Goal: Information Seeking & Learning: Learn about a topic

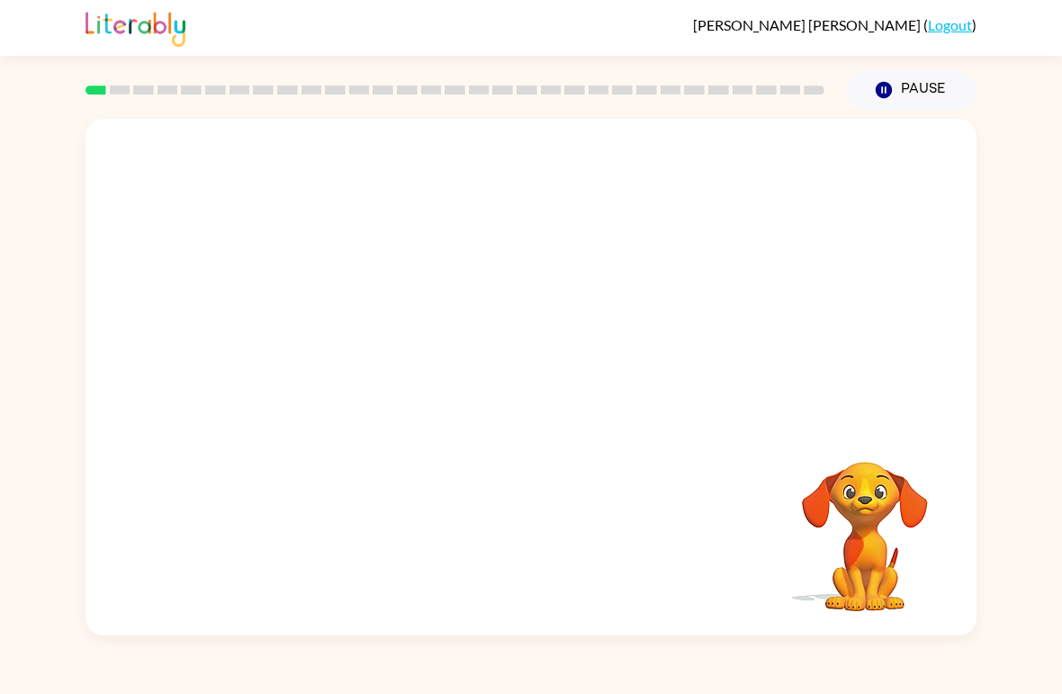
click at [58, 103] on div "[PERSON_NAME] ( Logout ) Pause Pause Your browser must support playing .mp4 fil…" at bounding box center [531, 347] width 1062 height 694
click at [528, 386] on icon "button" at bounding box center [530, 386] width 21 height 21
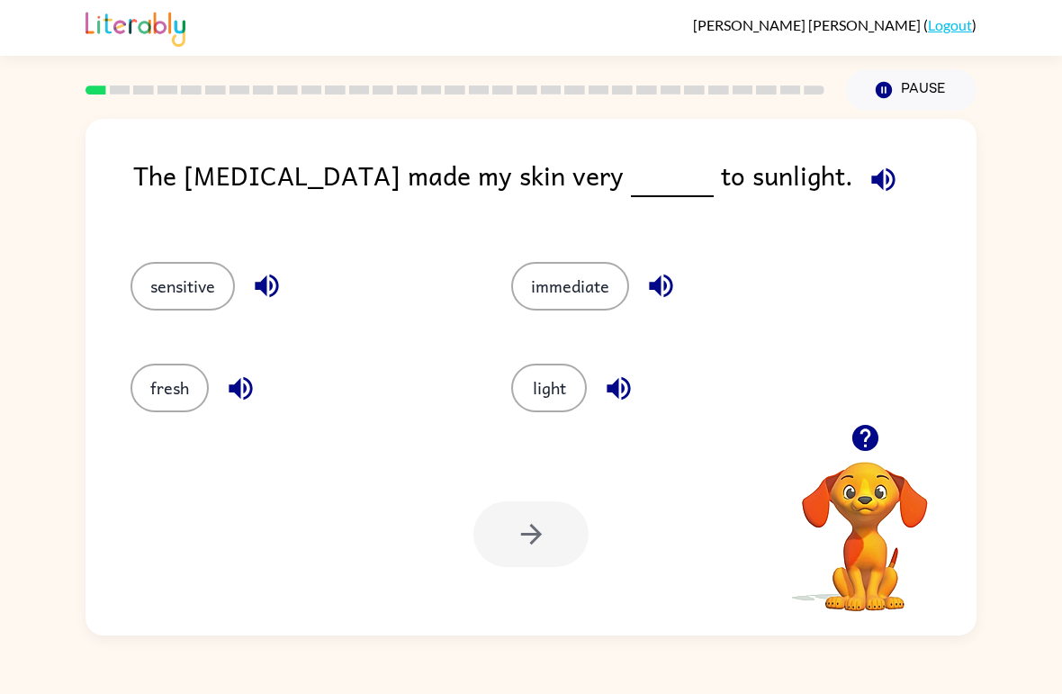
click at [867, 174] on icon "button" at bounding box center [882, 179] width 31 height 31
click at [150, 391] on button "fresh" at bounding box center [169, 388] width 78 height 49
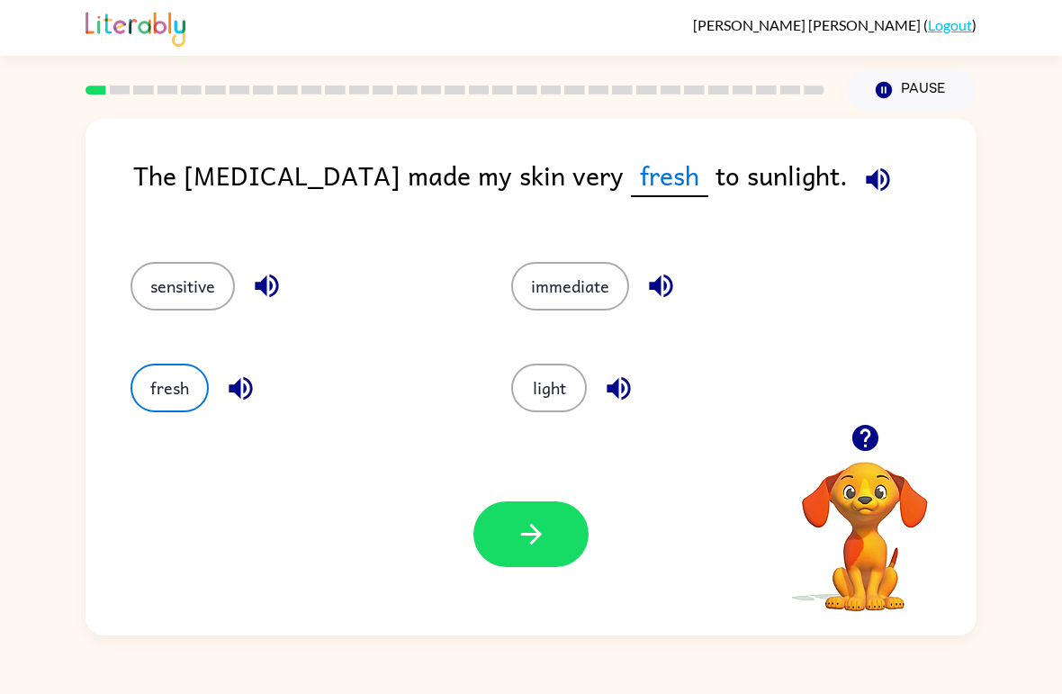
click at [154, 303] on button "sensitive" at bounding box center [182, 286] width 104 height 49
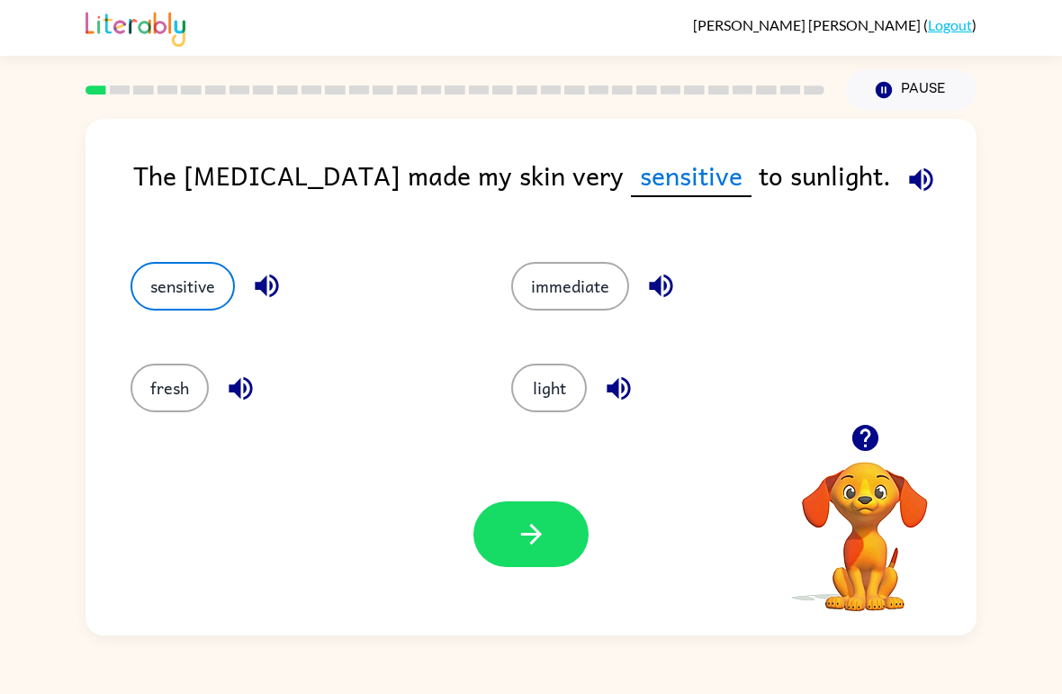
click at [537, 328] on div "immediate" at bounding box center [667, 279] width 381 height 102
click at [559, 284] on button "immediate" at bounding box center [570, 286] width 118 height 49
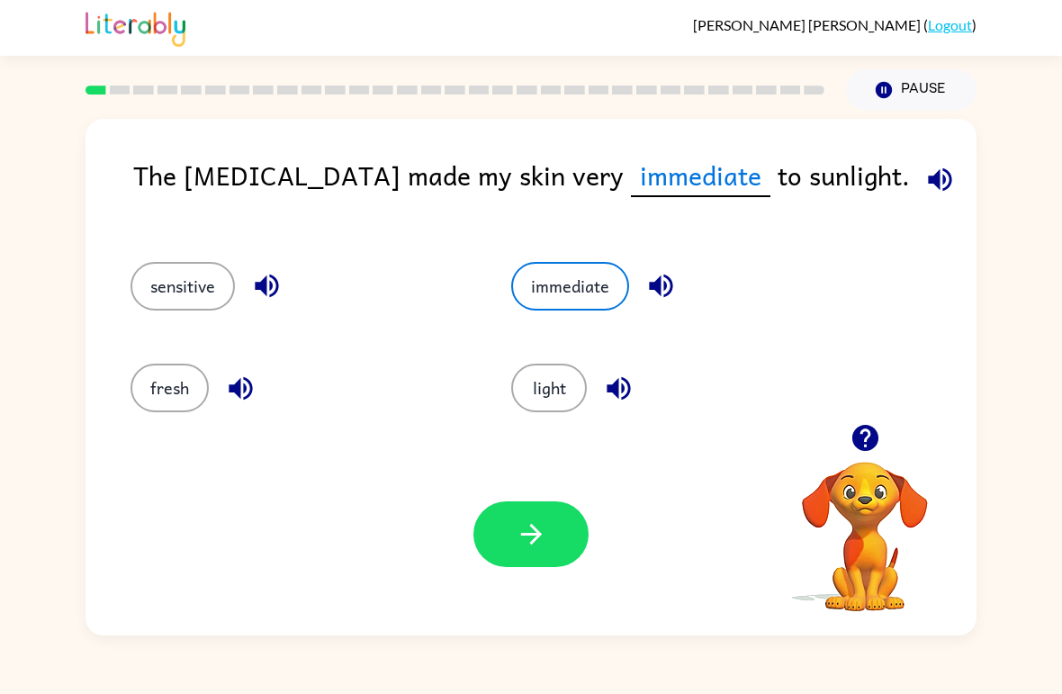
click at [560, 514] on button "button" at bounding box center [530, 534] width 115 height 66
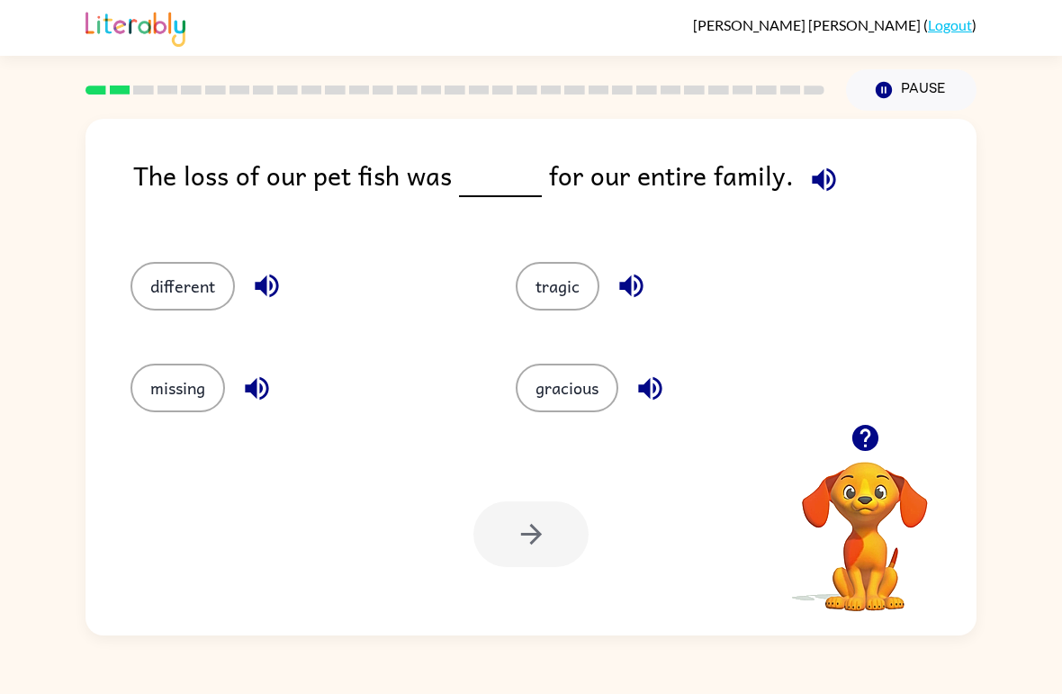
click at [824, 177] on icon "button" at bounding box center [823, 178] width 23 height 23
click at [161, 277] on button "different" at bounding box center [182, 286] width 104 height 49
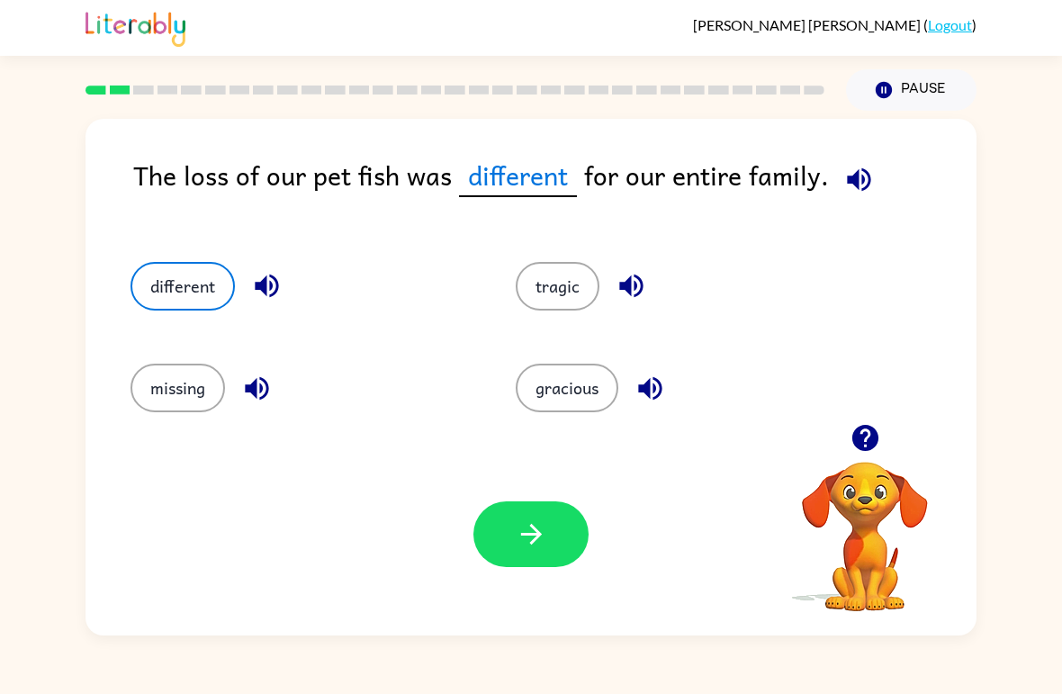
click at [536, 508] on button "button" at bounding box center [530, 534] width 115 height 66
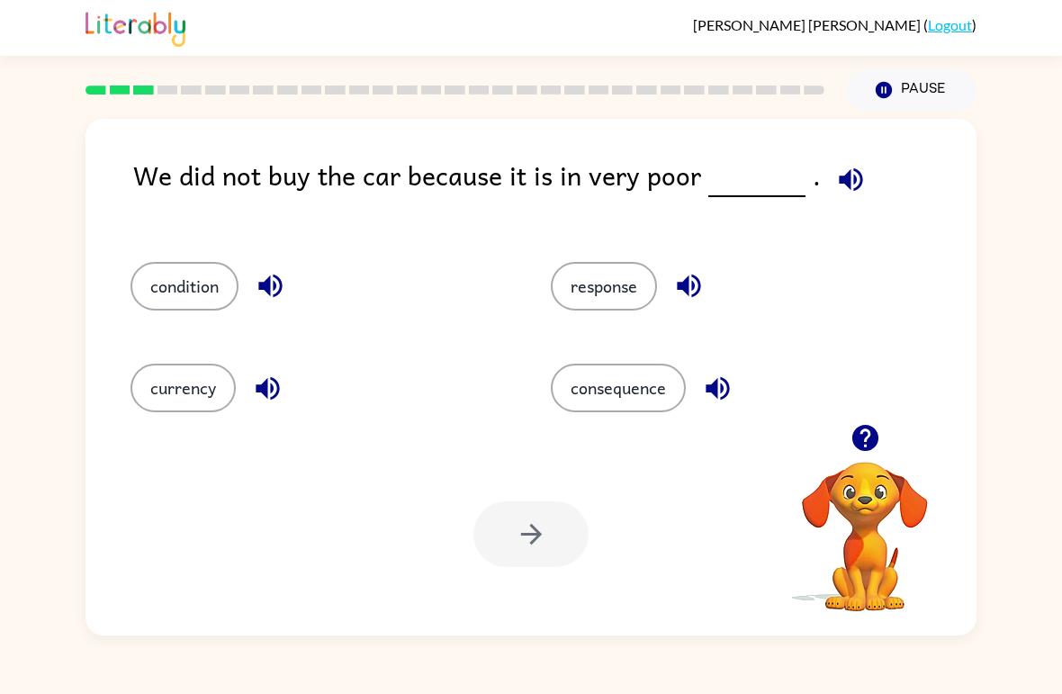
click at [614, 287] on button "response" at bounding box center [604, 286] width 106 height 49
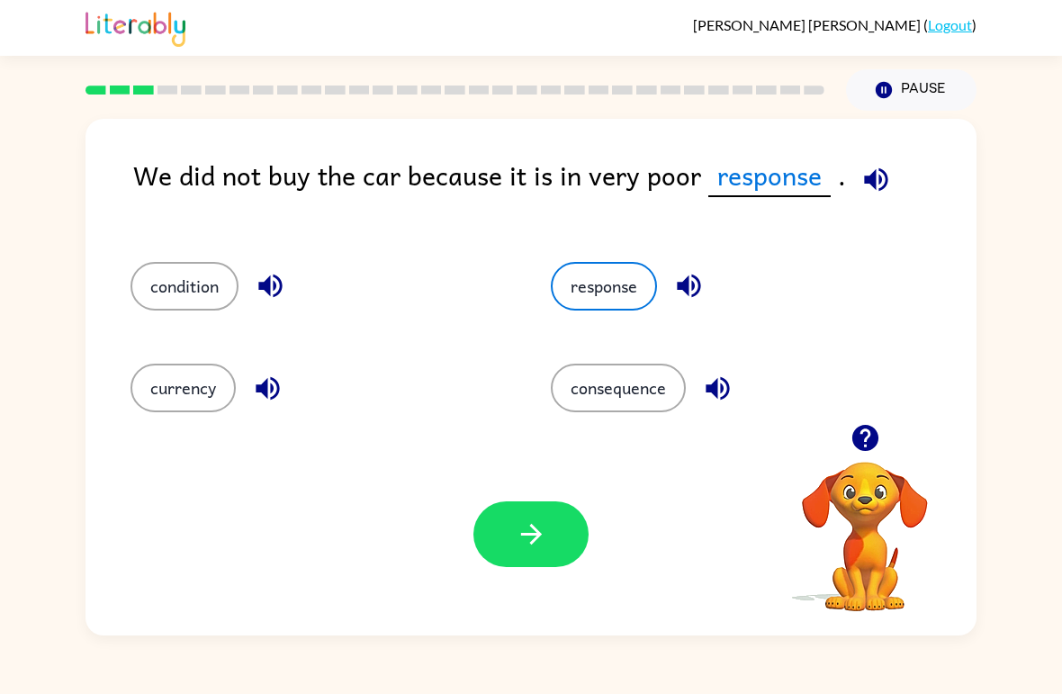
click at [552, 550] on button "button" at bounding box center [530, 534] width 115 height 66
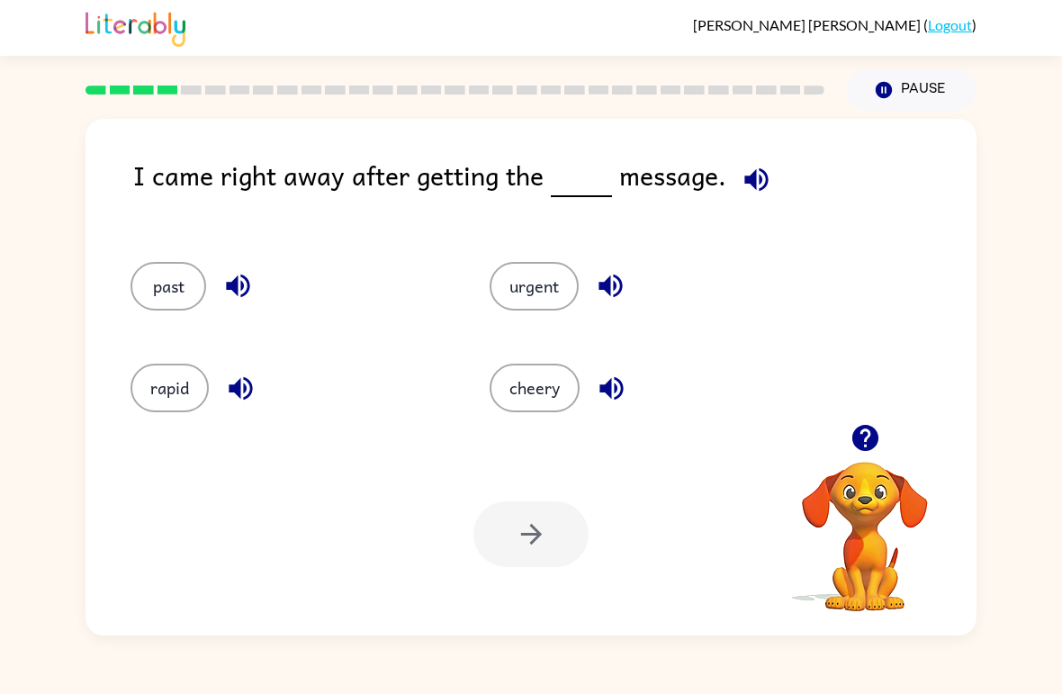
click at [859, 522] on video "Your browser must support playing .mp4 files to use Literably. Please try using…" at bounding box center [865, 524] width 180 height 180
click at [865, 432] on icon "button" at bounding box center [864, 437] width 31 height 31
click at [868, 519] on video "Your browser must support playing .mp4 files to use Literably. Please try using…" at bounding box center [865, 524] width 180 height 180
click at [868, 493] on video "Your browser must support playing .mp4 files to use Literably. Please try using…" at bounding box center [865, 524] width 180 height 180
click at [864, 523] on video "Your browser must support playing .mp4 files to use Literably. Please try using…" at bounding box center [865, 524] width 180 height 180
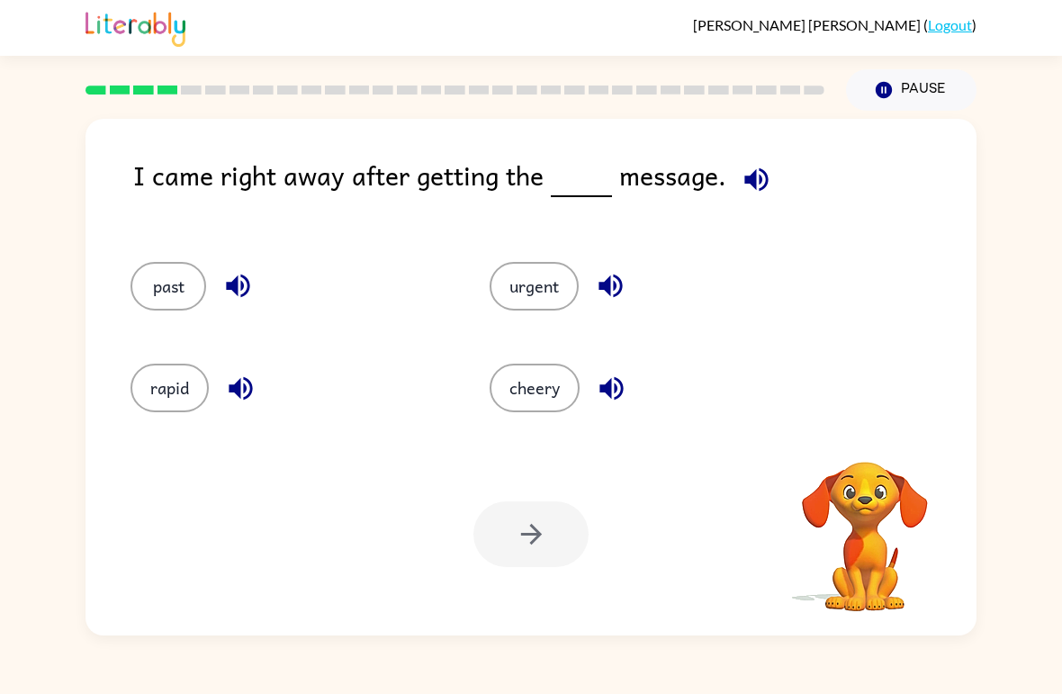
click at [874, 538] on video "Your browser must support playing .mp4 files to use Literably. Please try using…" at bounding box center [865, 524] width 180 height 180
click at [873, 537] on video "Your browser must support playing .mp4 files to use Literably. Please try using…" at bounding box center [865, 524] width 180 height 180
click at [850, 446] on icon "button" at bounding box center [864, 437] width 31 height 31
click at [849, 446] on video "Your browser must support playing .mp4 files to use Literably. Please try using…" at bounding box center [865, 524] width 180 height 180
click at [900, 474] on video "Your browser must support playing .mp4 files to use Literably. Please try using…" at bounding box center [865, 524] width 180 height 180
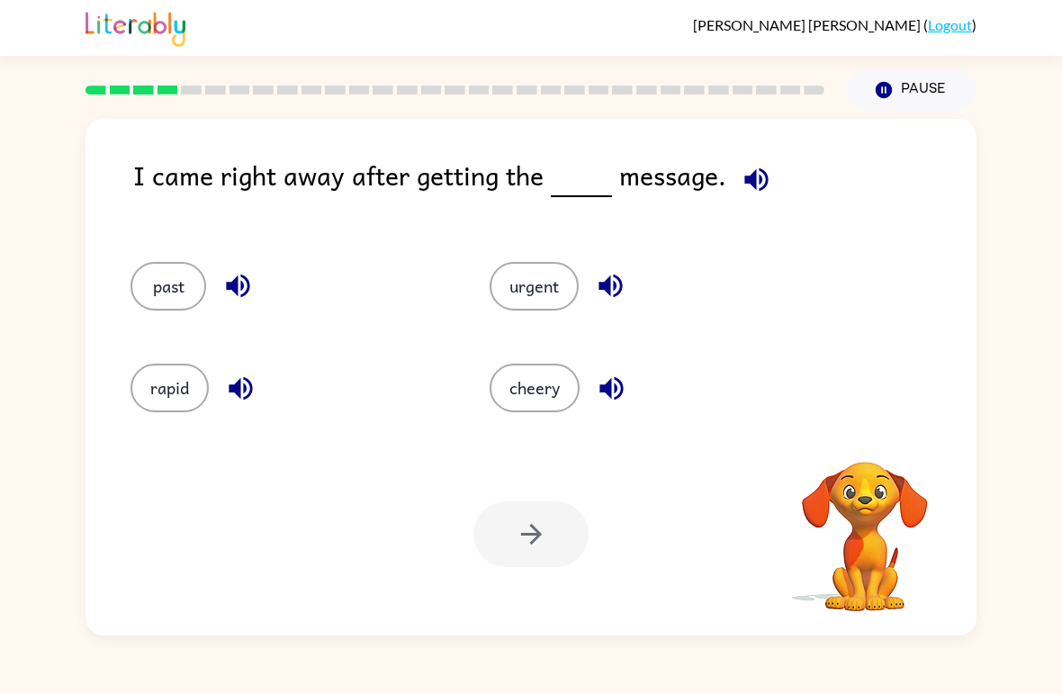
click at [899, 474] on video "Your browser must support playing .mp4 files to use Literably. Please try using…" at bounding box center [865, 524] width 180 height 180
click at [868, 474] on video "Your browser must support playing .mp4 files to use Literably. Please try using…" at bounding box center [865, 524] width 180 height 180
click at [867, 463] on video "Your browser must support playing .mp4 files to use Literably. Please try using…" at bounding box center [865, 524] width 180 height 180
click at [876, 445] on video "Your browser must support playing .mp4 files to use Literably. Please try using…" at bounding box center [865, 524] width 180 height 180
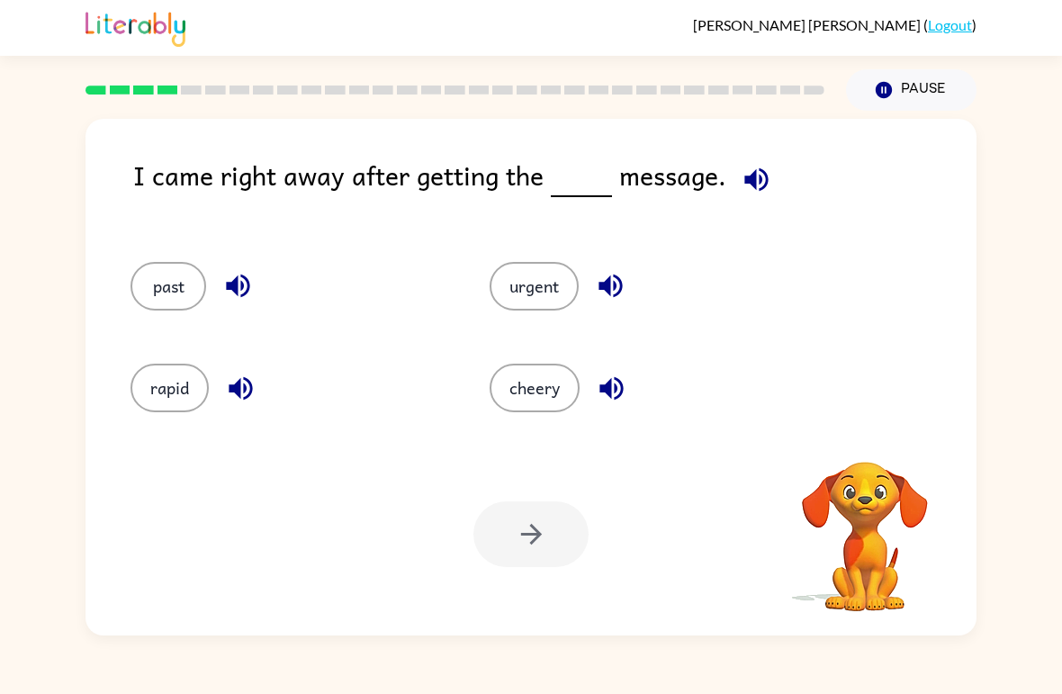
click at [875, 451] on video "Your browser must support playing .mp4 files to use Literably. Please try using…" at bounding box center [865, 524] width 180 height 180
click at [854, 456] on button "button" at bounding box center [865, 438] width 46 height 46
click at [854, 456] on video "Your browser must support playing .mp4 files to use Literably. Please try using…" at bounding box center [865, 524] width 180 height 180
click at [884, 454] on video "Your browser must support playing .mp4 files to use Literably. Please try using…" at bounding box center [865, 524] width 180 height 180
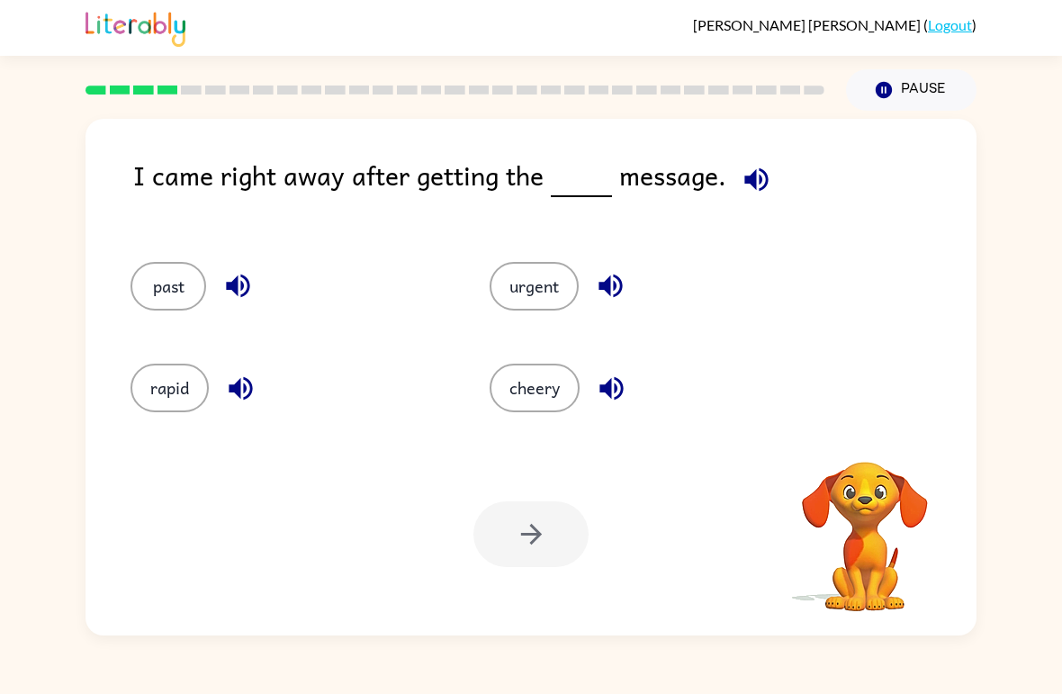
click at [876, 450] on video "Your browser must support playing .mp4 files to use Literably. Please try using…" at bounding box center [865, 524] width 180 height 180
click at [847, 522] on video "Your browser must support playing .mp4 files to use Literably. Please try using…" at bounding box center [865, 524] width 180 height 180
click at [873, 498] on video "Your browser must support playing .mp4 files to use Literably. Please try using…" at bounding box center [865, 524] width 180 height 180
click at [878, 506] on video "Your browser must support playing .mp4 files to use Literably. Please try using…" at bounding box center [865, 524] width 180 height 180
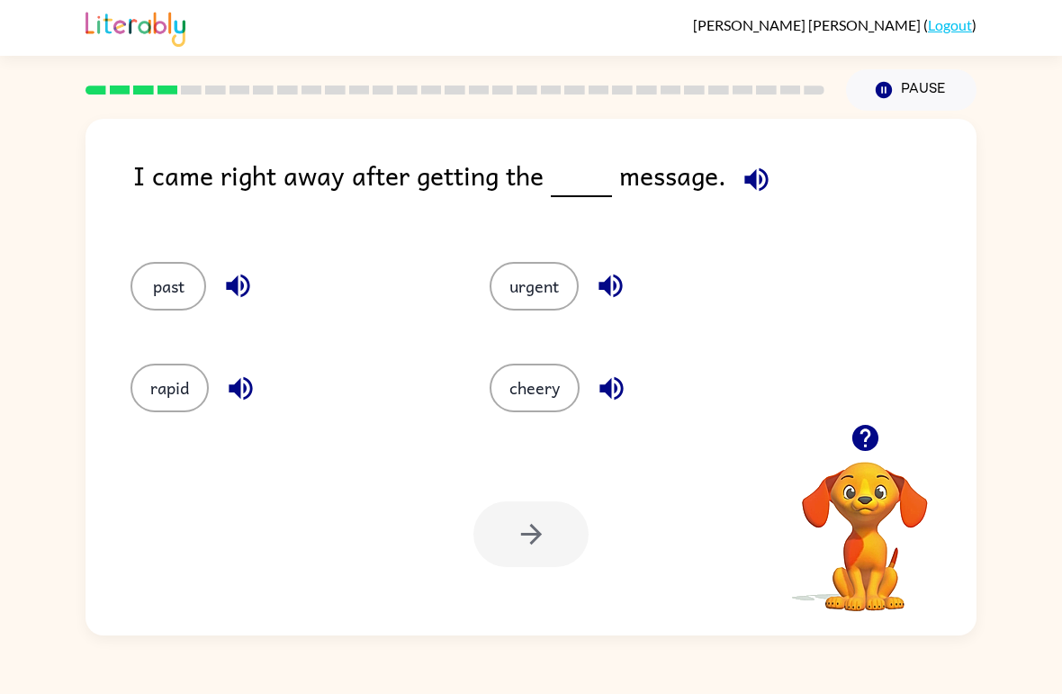
click at [843, 526] on video "Your browser must support playing .mp4 files to use Literably. Please try using…" at bounding box center [865, 524] width 180 height 180
click at [876, 515] on video "Your browser must support playing .mp4 files to use Literably. Please try using…" at bounding box center [865, 524] width 180 height 180
click at [551, 304] on button "urgent" at bounding box center [534, 286] width 89 height 49
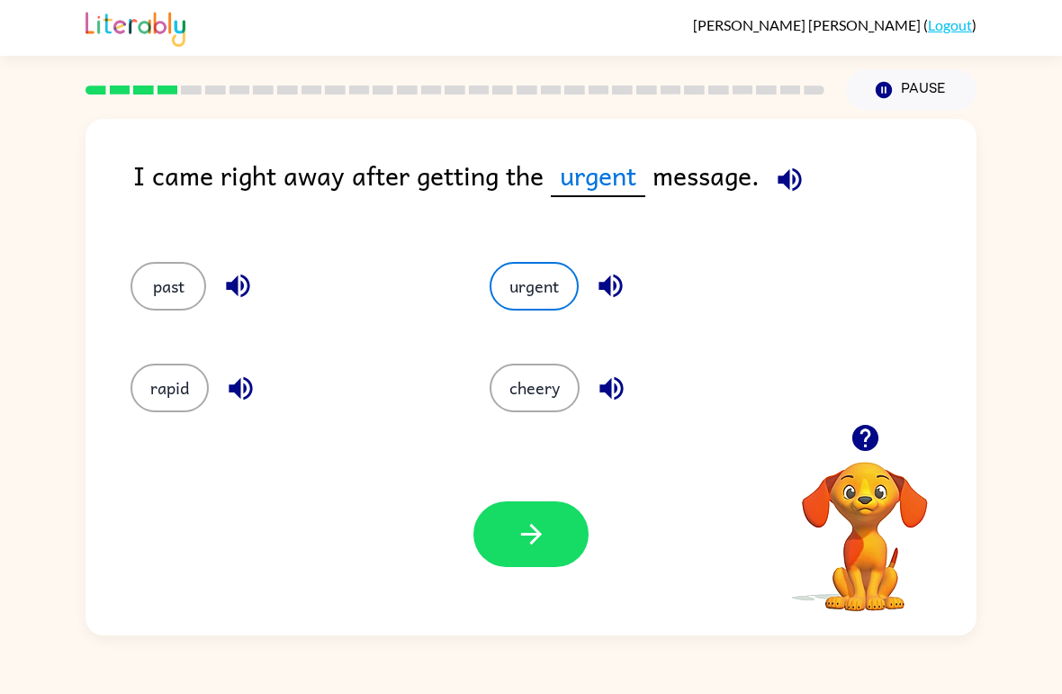
click at [533, 563] on button "button" at bounding box center [530, 534] width 115 height 66
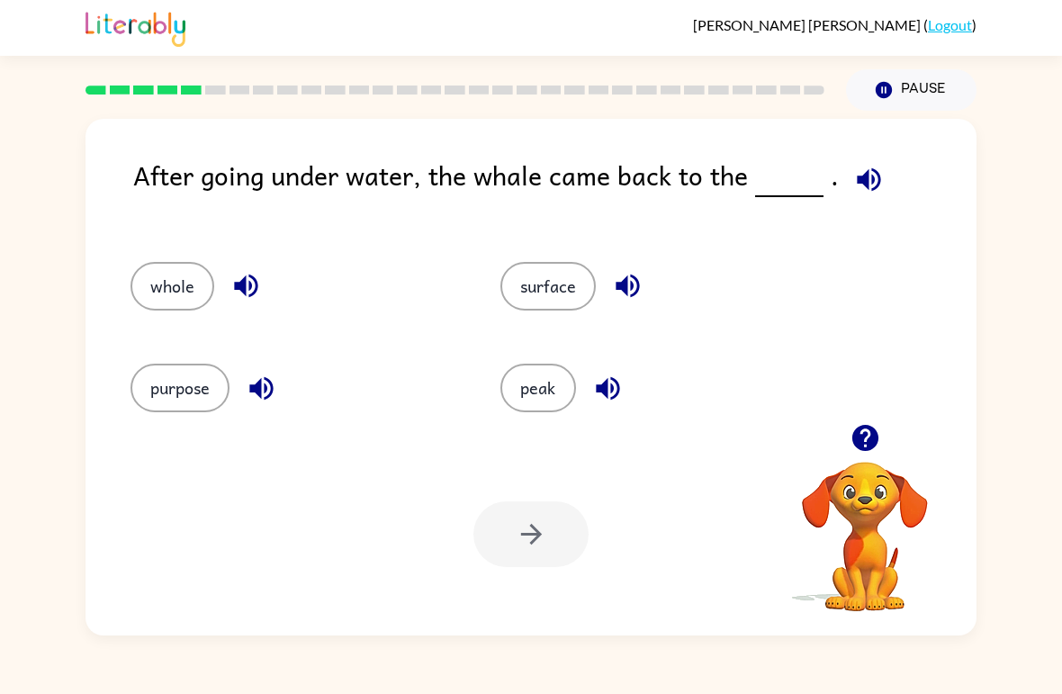
click at [841, 559] on video "Your browser must support playing .mp4 files to use Literably. Please try using…" at bounding box center [865, 524] width 180 height 180
click at [824, 559] on video "Your browser must support playing .mp4 files to use Literably. Please try using…" at bounding box center [865, 524] width 180 height 180
click at [837, 566] on video "Your browser must support playing .mp4 files to use Literably. Please try using…" at bounding box center [865, 524] width 180 height 180
click at [854, 478] on video "Your browser must support playing .mp4 files to use Literably. Please try using…" at bounding box center [865, 524] width 180 height 180
click at [867, 446] on icon "button" at bounding box center [864, 438] width 26 height 26
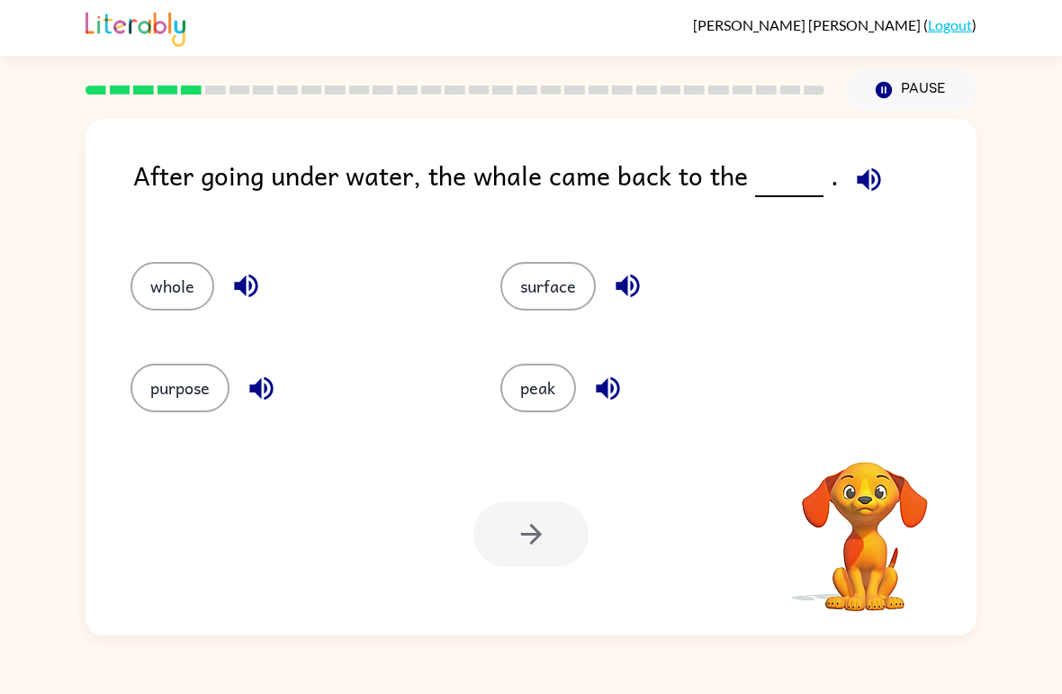
click at [869, 423] on div "whole surface purpose peak" at bounding box center [530, 329] width 855 height 189
click at [867, 450] on video "Your browser must support playing .mp4 files to use Literably. Please try using…" at bounding box center [865, 524] width 180 height 180
click at [878, 441] on video "Your browser must support playing .mp4 files to use Literably. Please try using…" at bounding box center [865, 524] width 180 height 180
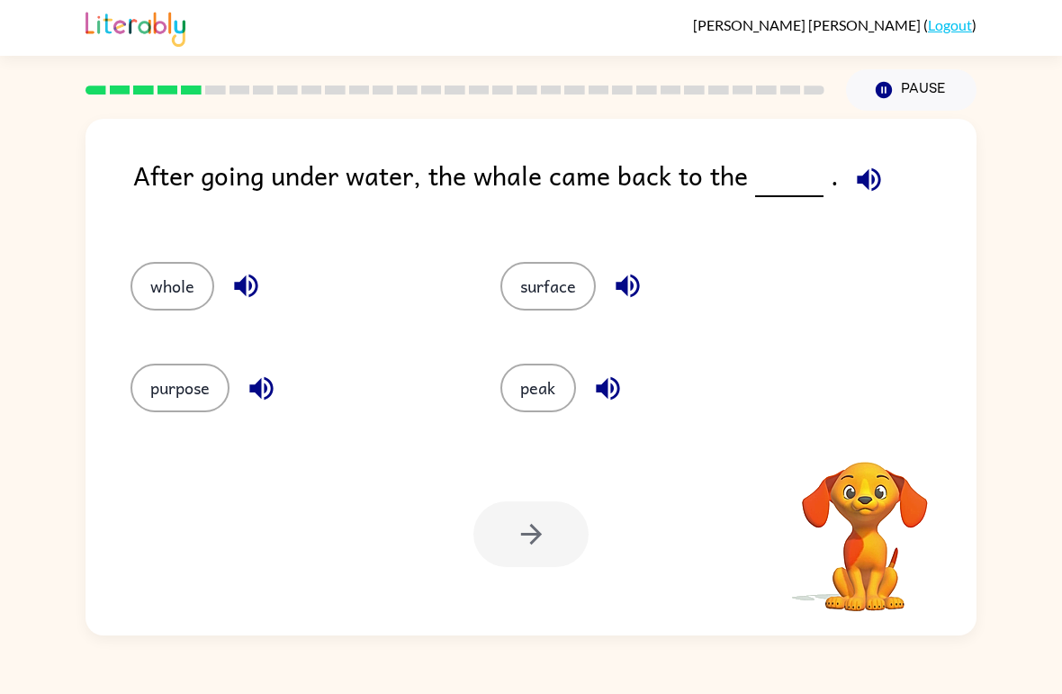
click at [875, 454] on video "Your browser must support playing .mp4 files to use Literably. Please try using…" at bounding box center [865, 524] width 180 height 180
click at [896, 446] on video "Your browser must support playing .mp4 files to use Literably. Please try using…" at bounding box center [865, 524] width 180 height 180
click at [886, 472] on video "Your browser must support playing .mp4 files to use Literably. Please try using…" at bounding box center [865, 524] width 180 height 180
click at [870, 450] on icon "button" at bounding box center [864, 438] width 26 height 26
click at [870, 450] on video "Your browser must support playing .mp4 files to use Literably. Please try using…" at bounding box center [865, 524] width 180 height 180
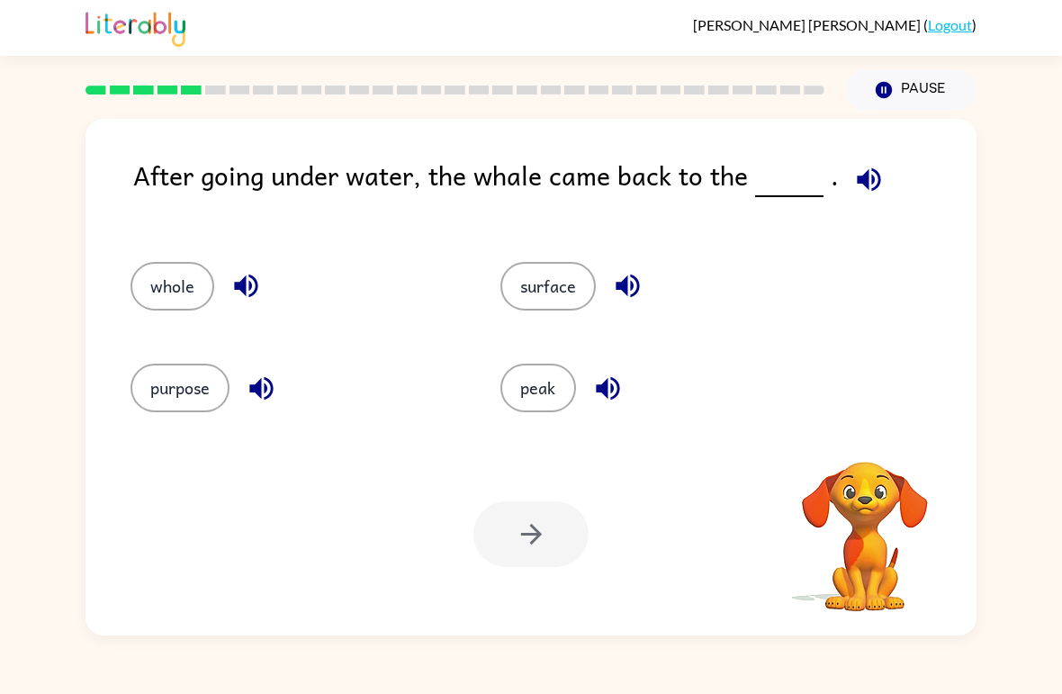
click at [871, 419] on div "whole surface purpose peak" at bounding box center [530, 329] width 855 height 189
click at [884, 447] on video "Your browser must support playing .mp4 files to use Literably. Please try using…" at bounding box center [865, 524] width 180 height 180
click at [885, 458] on video "Your browser must support playing .mp4 files to use Literably. Please try using…" at bounding box center [865, 524] width 180 height 180
click at [883, 456] on video "Your browser must support playing .mp4 files to use Literably. Please try using…" at bounding box center [865, 524] width 180 height 180
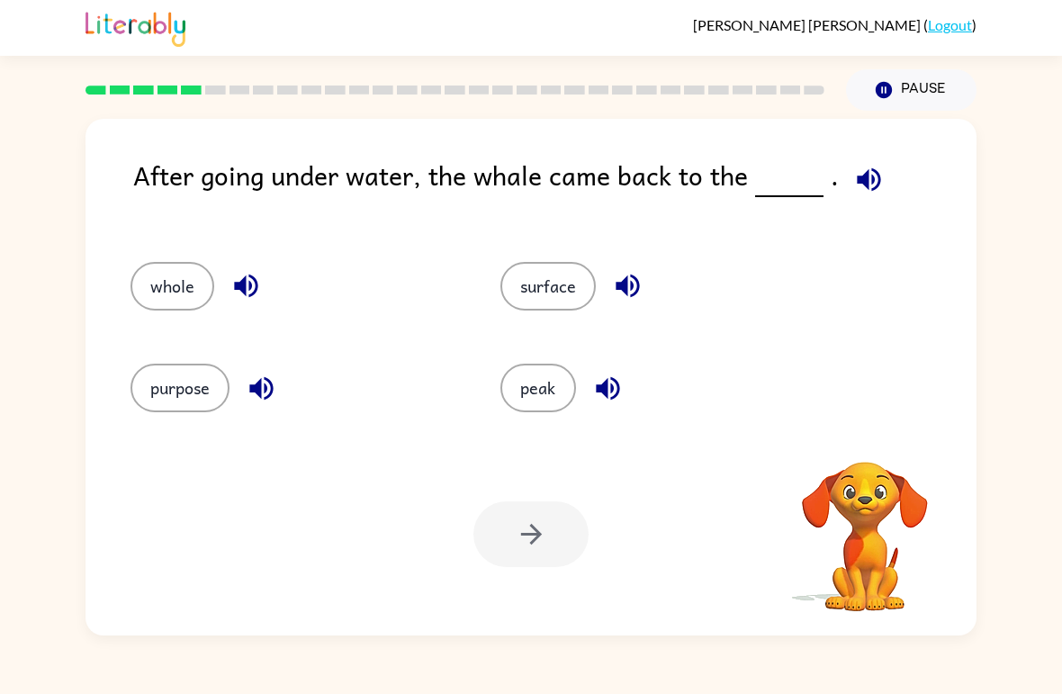
click at [882, 456] on video "Your browser must support playing .mp4 files to use Literably. Please try using…" at bounding box center [865, 524] width 180 height 180
click at [871, 463] on video "Your browser must support playing .mp4 files to use Literably. Please try using…" at bounding box center [865, 524] width 180 height 180
click at [867, 457] on video "Your browser must support playing .mp4 files to use Literably. Please try using…" at bounding box center [865, 524] width 180 height 180
click at [874, 435] on video "Your browser must support playing .mp4 files to use Literably. Please try using…" at bounding box center [865, 524] width 180 height 180
click at [874, 441] on video "Your browser must support playing .mp4 files to use Literably. Please try using…" at bounding box center [865, 524] width 180 height 180
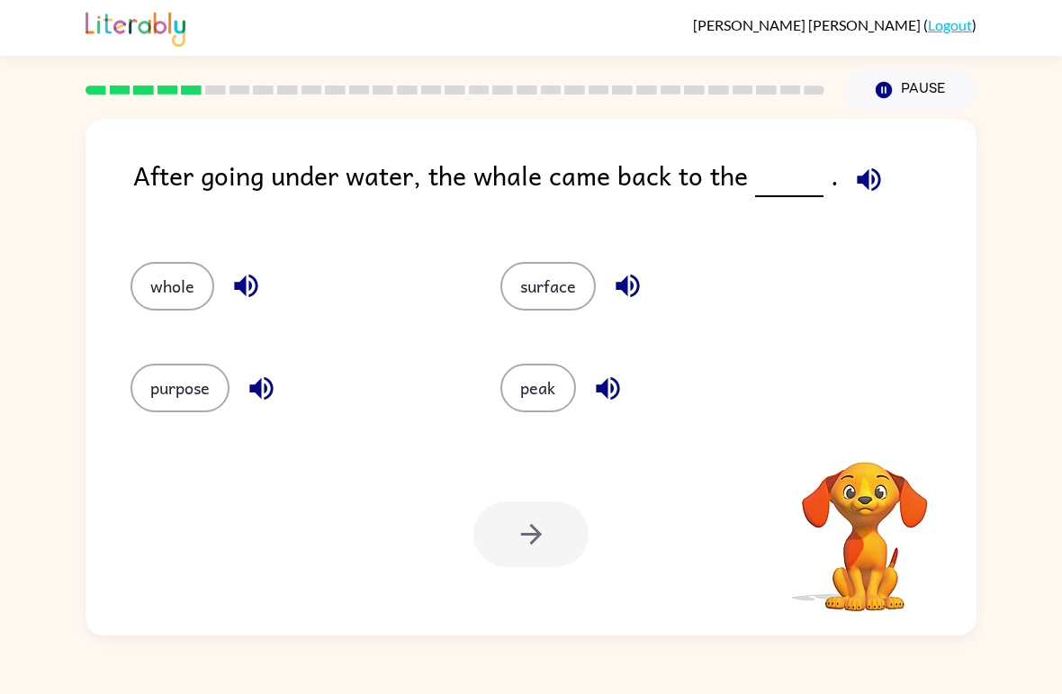
click at [858, 430] on div "After going under water, the whale came back to the . whole surface purpose pea…" at bounding box center [530, 377] width 891 height 517
click at [554, 266] on button "surface" at bounding box center [547, 286] width 95 height 49
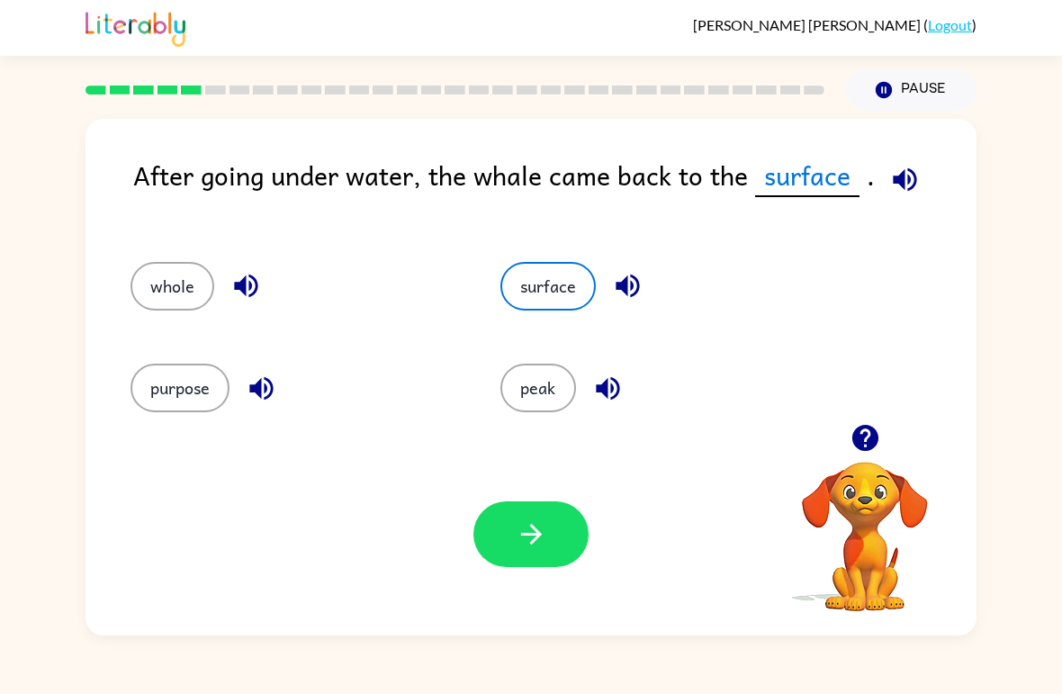
click at [534, 619] on div "Your browser must support playing .mp4 files to use Literably. Please try using…" at bounding box center [530, 534] width 891 height 202
click at [496, 548] on button "button" at bounding box center [530, 534] width 115 height 66
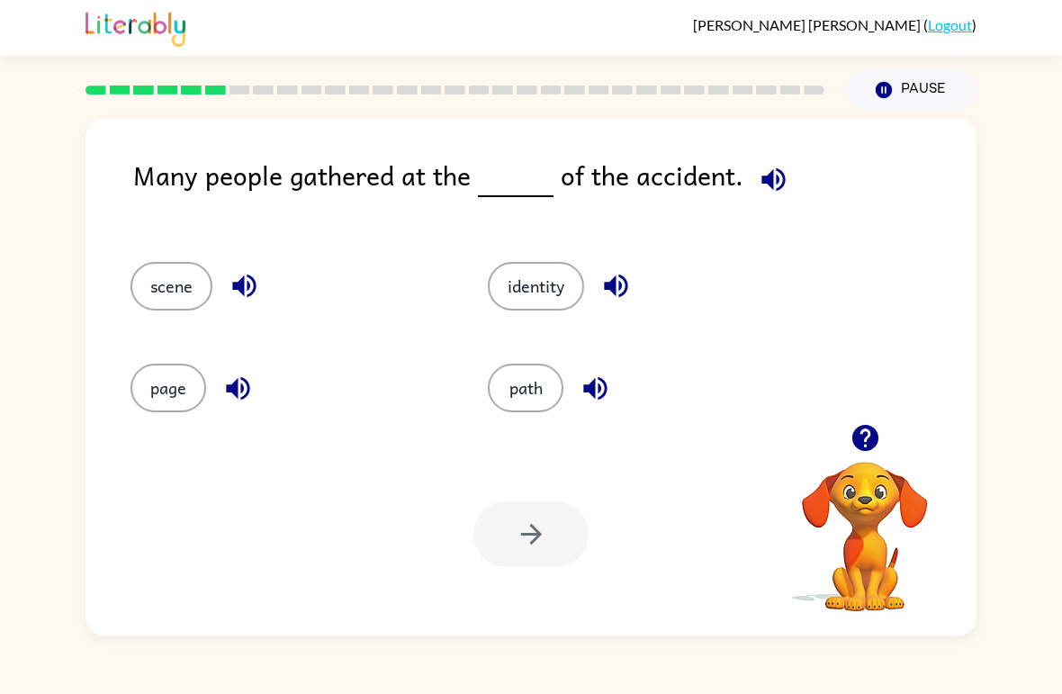
click at [548, 263] on button "identity" at bounding box center [536, 286] width 96 height 49
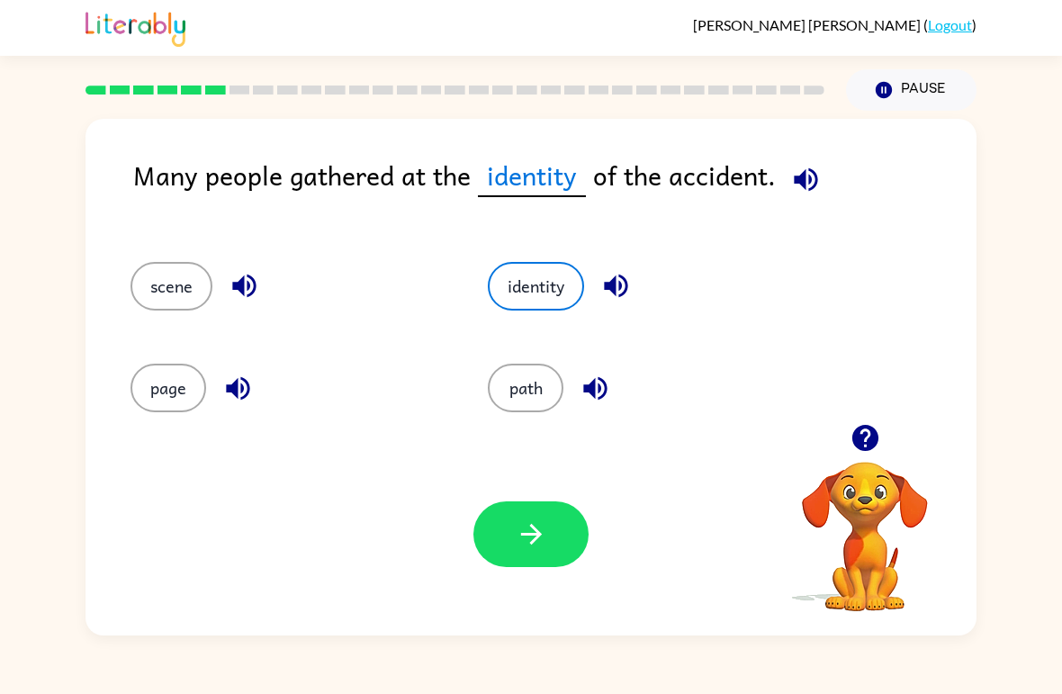
click at [518, 391] on button "path" at bounding box center [526, 388] width 76 height 49
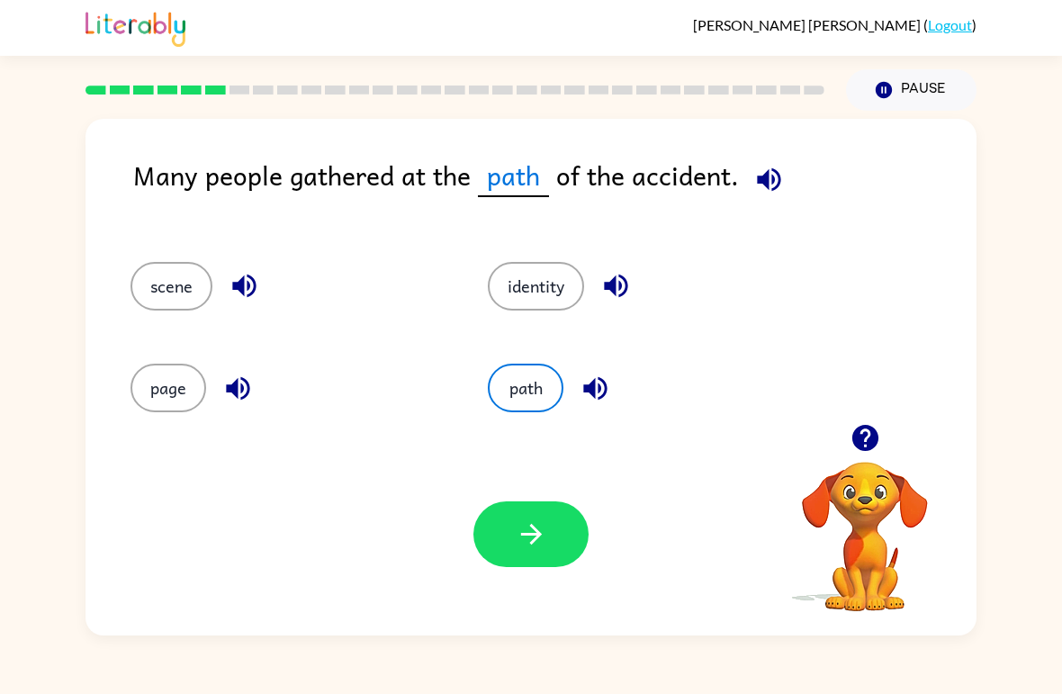
click at [542, 533] on icon "button" at bounding box center [531, 533] width 31 height 31
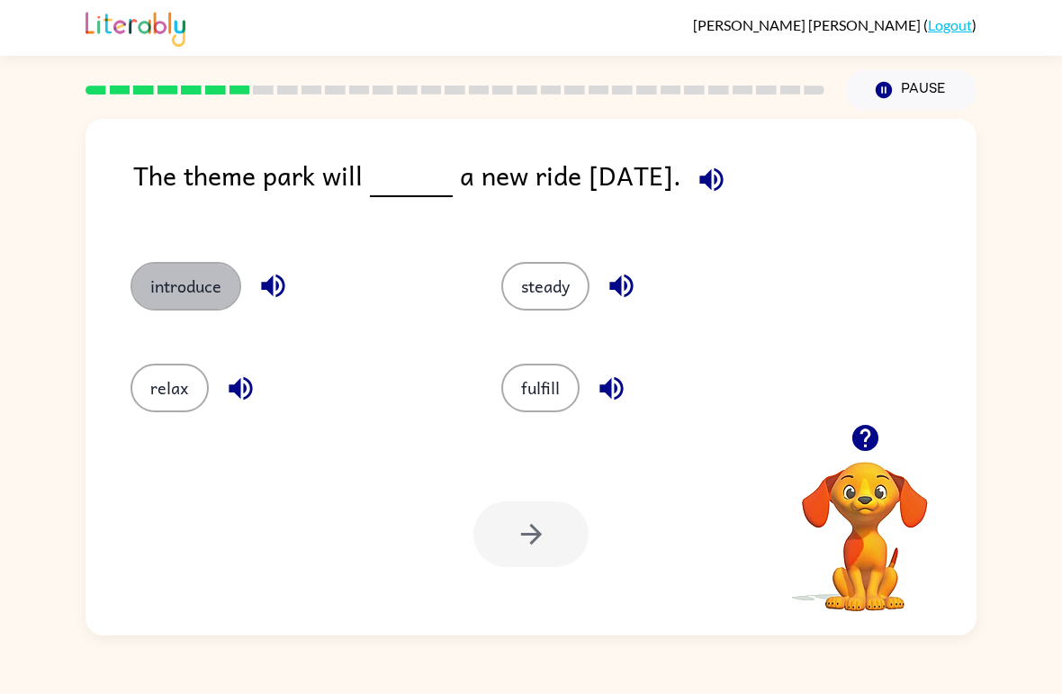
click at [174, 287] on button "introduce" at bounding box center [185, 286] width 111 height 49
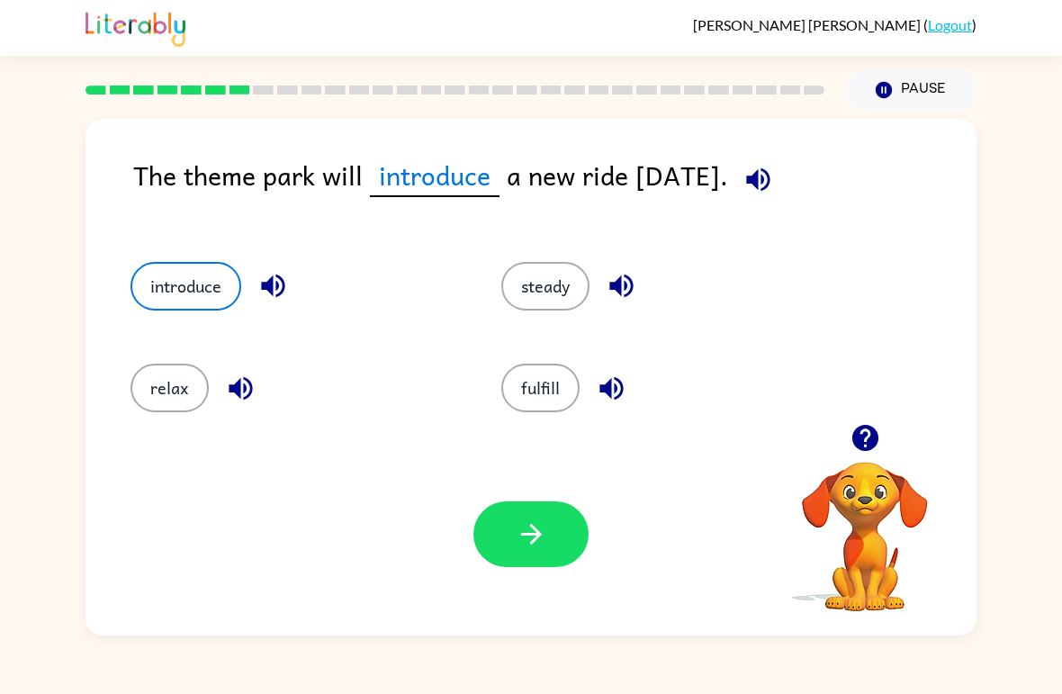
click at [532, 388] on button "fulfill" at bounding box center [540, 388] width 78 height 49
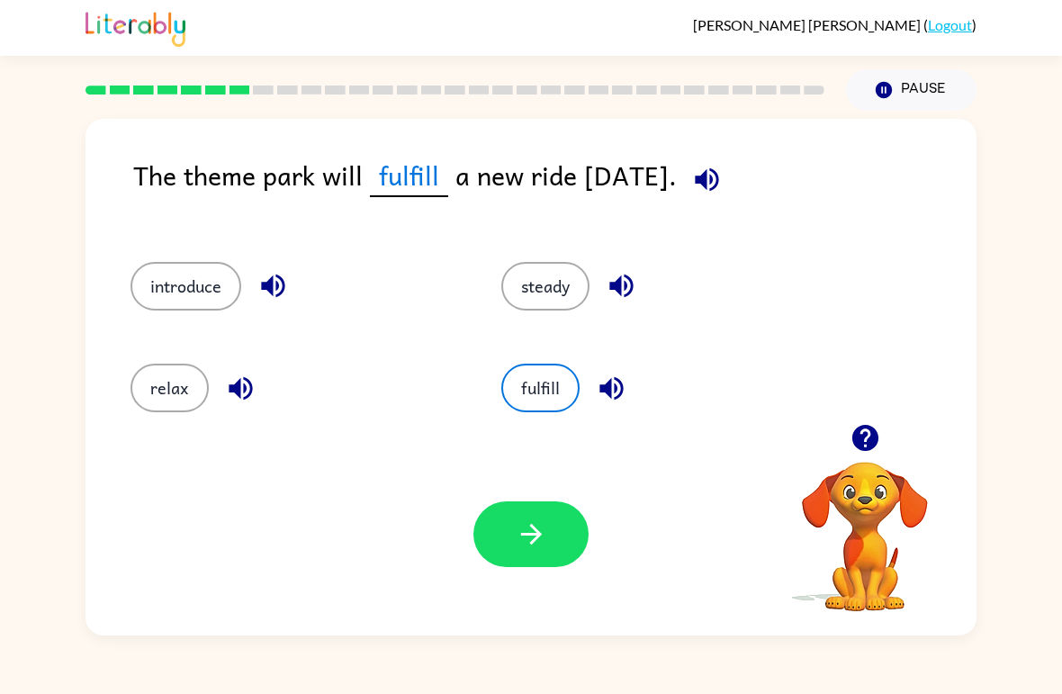
click at [140, 292] on button "introduce" at bounding box center [185, 286] width 111 height 49
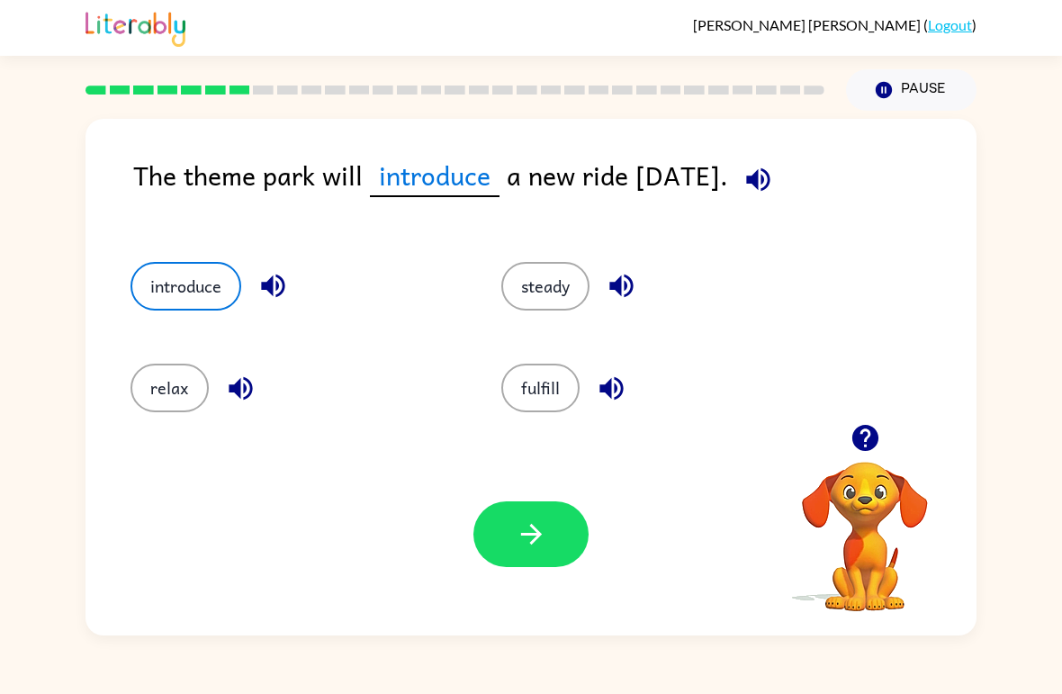
click at [531, 534] on icon "button" at bounding box center [530, 534] width 21 height 21
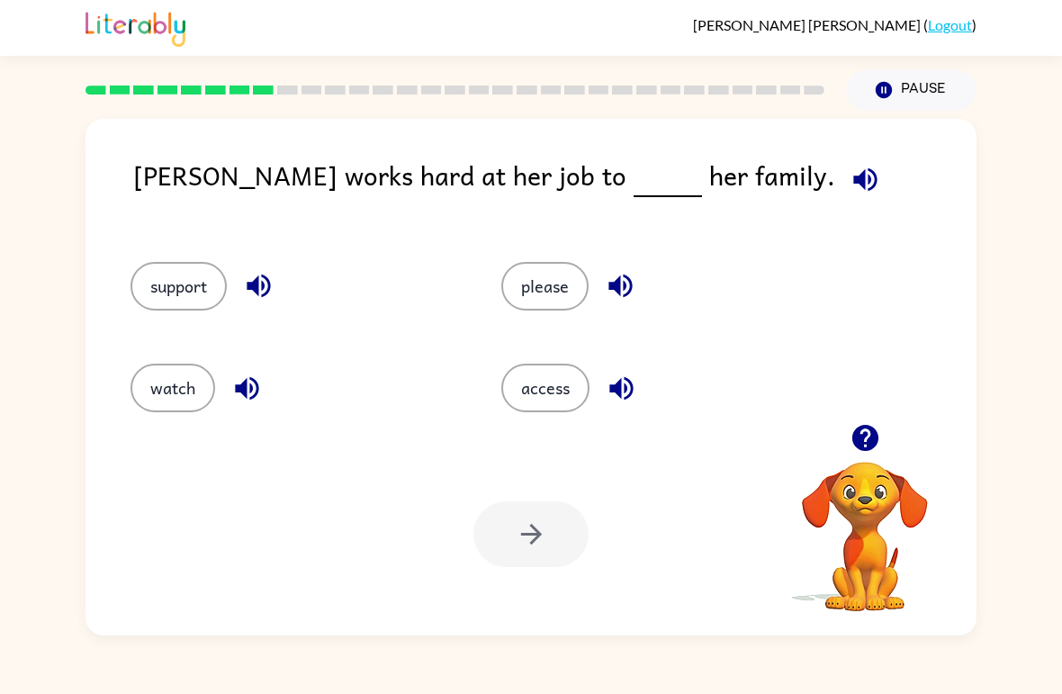
click at [165, 286] on button "support" at bounding box center [178, 286] width 96 height 49
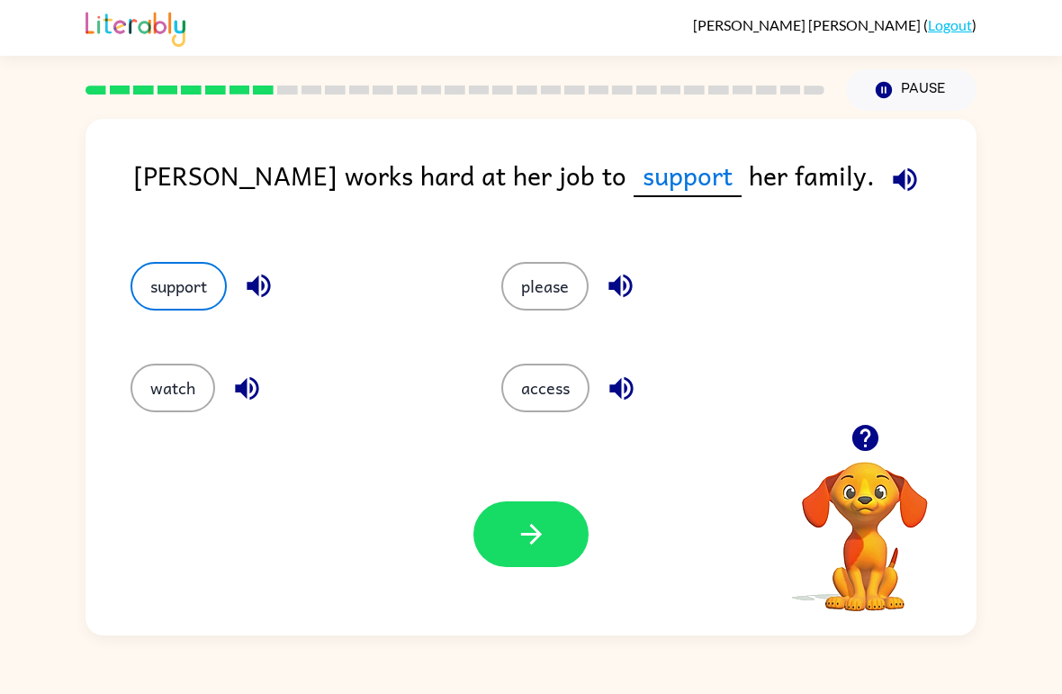
click at [548, 530] on button "button" at bounding box center [530, 534] width 115 height 66
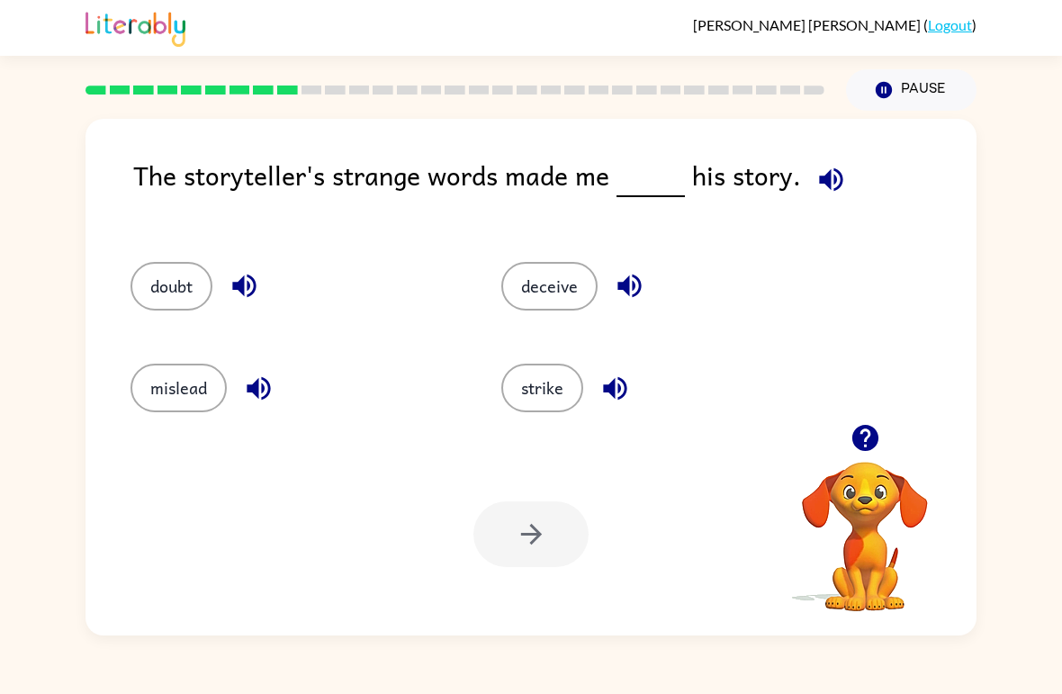
click at [543, 391] on button "strike" at bounding box center [542, 388] width 82 height 49
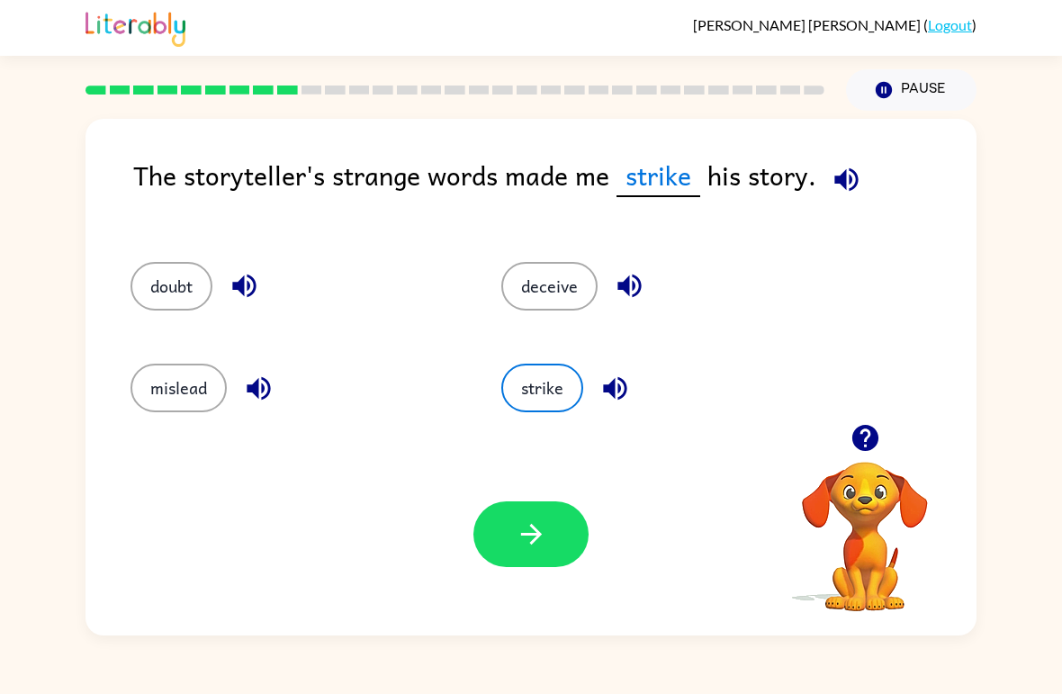
click at [508, 518] on button "button" at bounding box center [530, 534] width 115 height 66
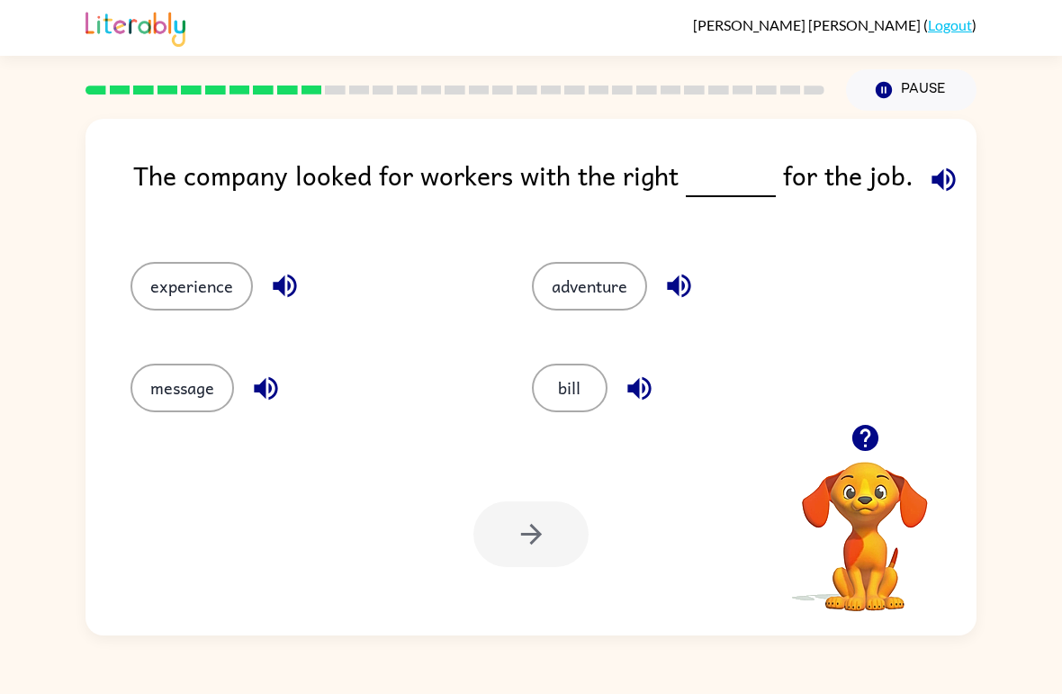
click at [193, 278] on button "experience" at bounding box center [191, 286] width 122 height 49
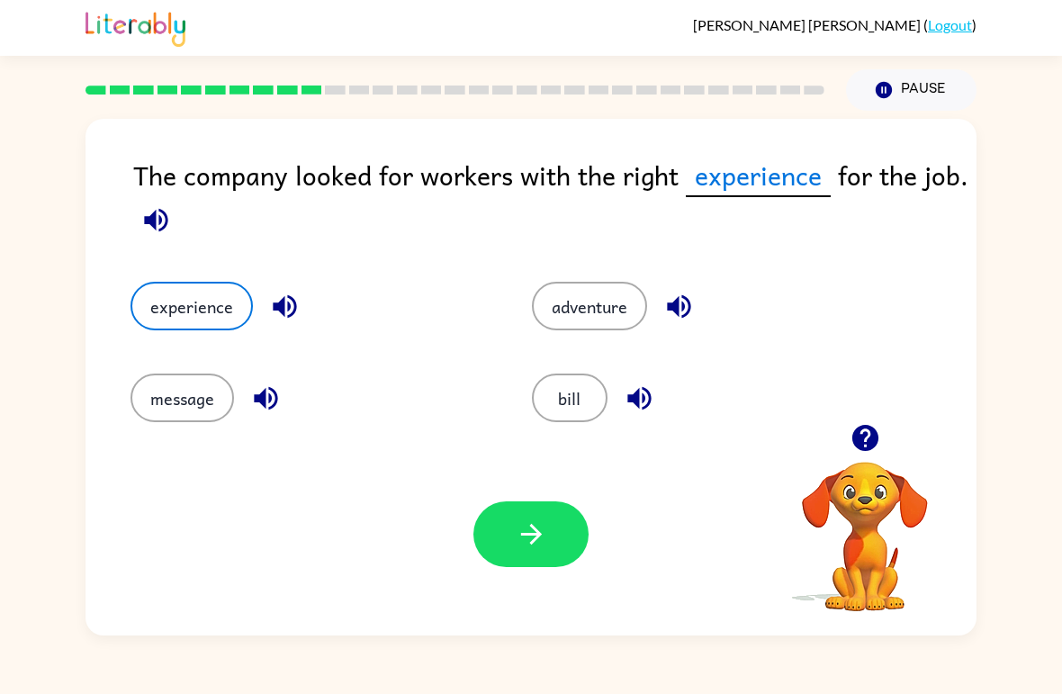
click at [534, 492] on div "Your browser must support playing .mp4 files to use Literably. Please try using…" at bounding box center [530, 534] width 891 height 202
click at [526, 526] on icon "button" at bounding box center [531, 533] width 31 height 31
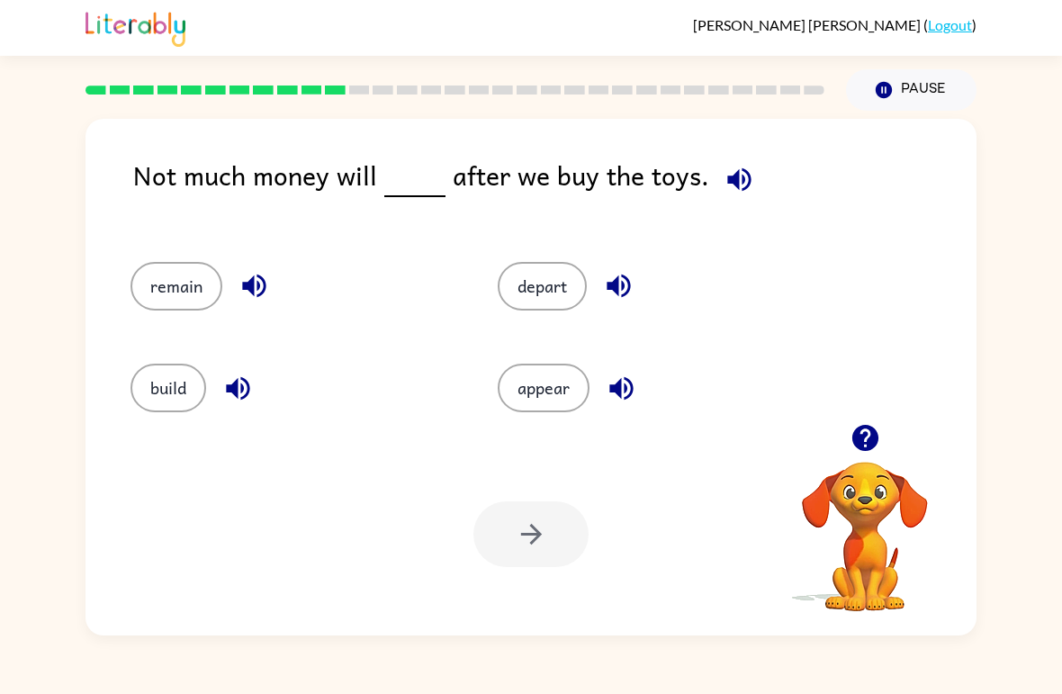
click at [546, 389] on button "appear" at bounding box center [544, 388] width 92 height 49
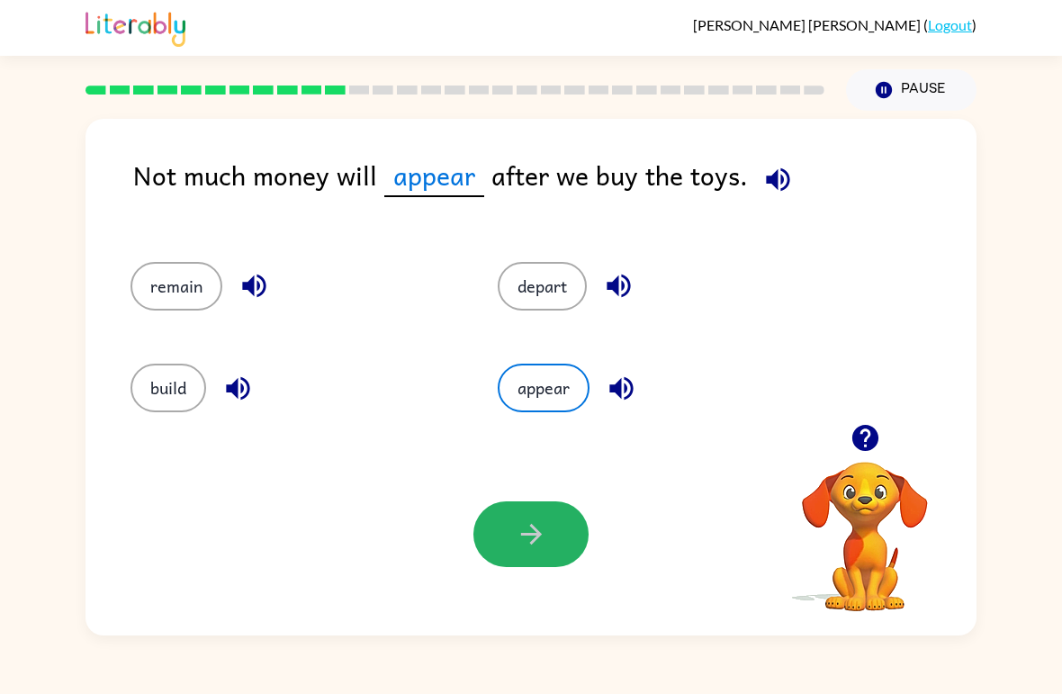
click at [533, 548] on icon "button" at bounding box center [531, 533] width 31 height 31
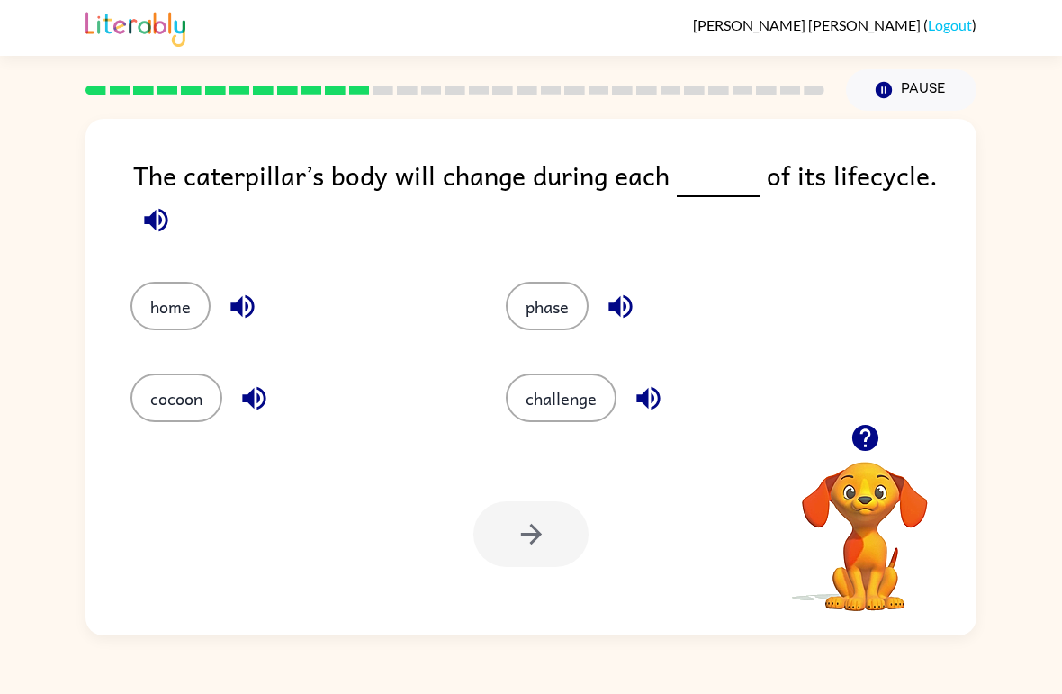
click at [540, 318] on button "phase" at bounding box center [547, 306] width 83 height 49
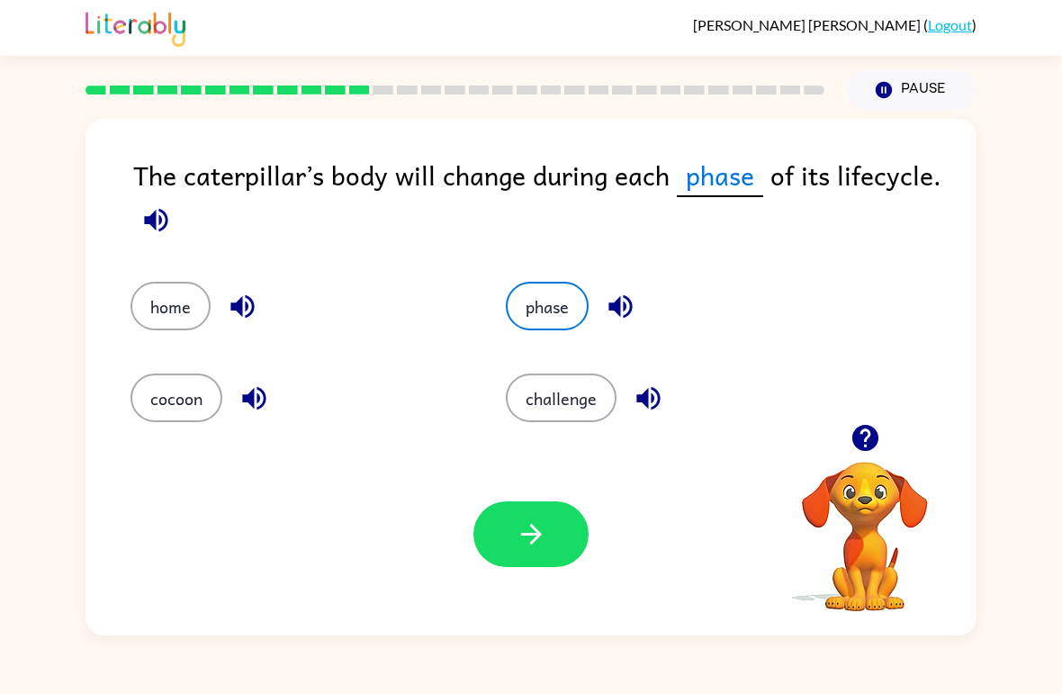
click at [505, 525] on button "button" at bounding box center [530, 534] width 115 height 66
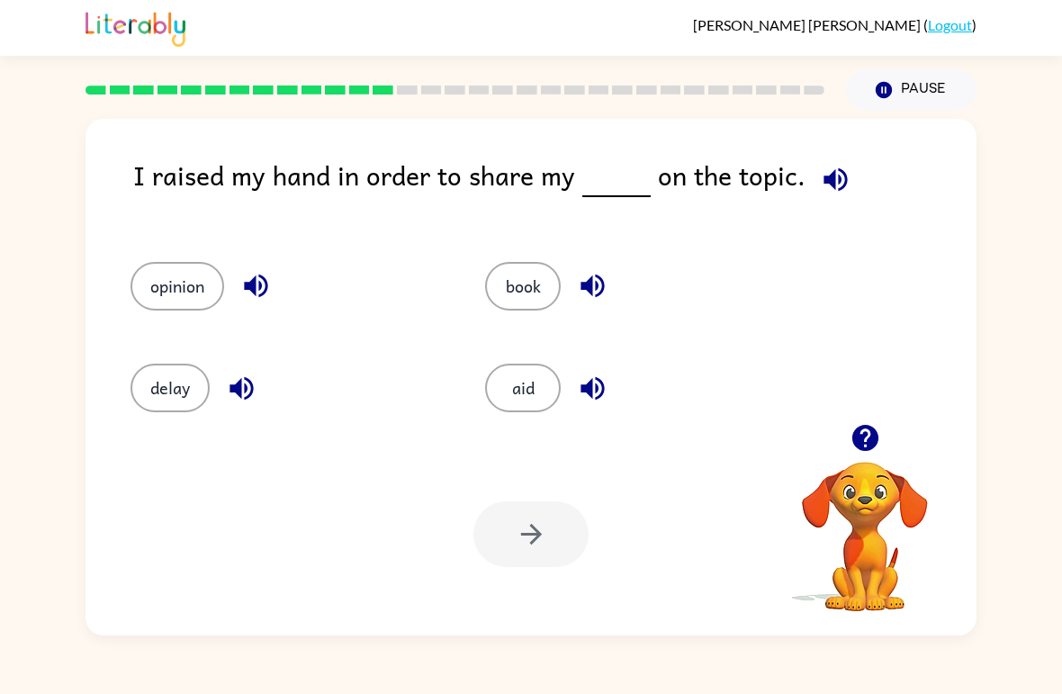
click at [182, 289] on button "opinion" at bounding box center [177, 286] width 94 height 49
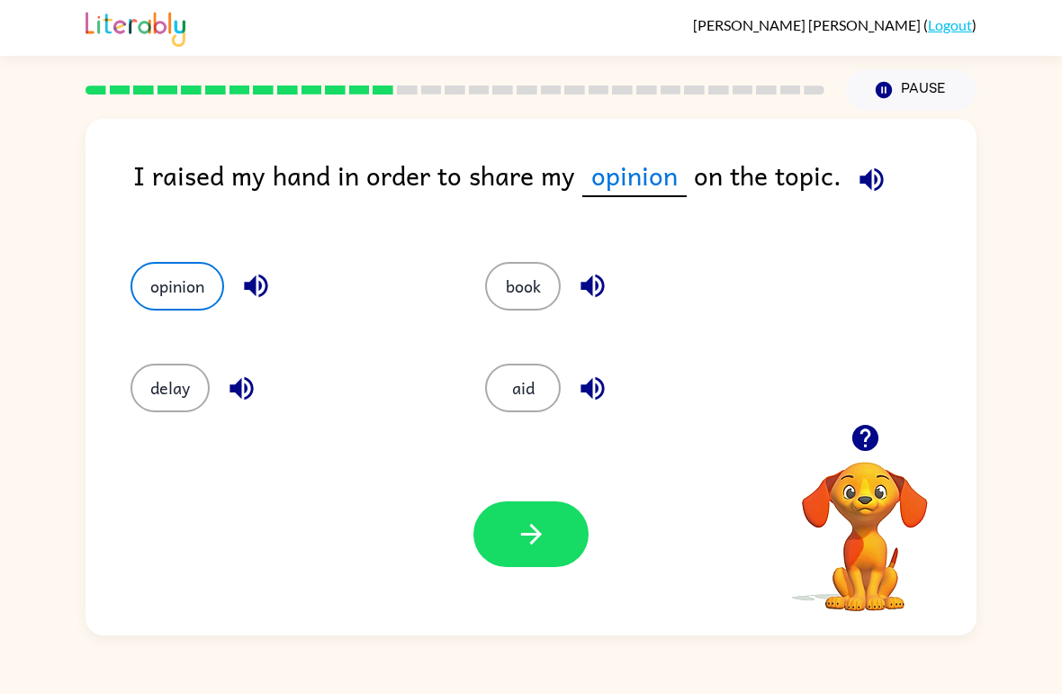
click at [538, 541] on icon "button" at bounding box center [531, 533] width 31 height 31
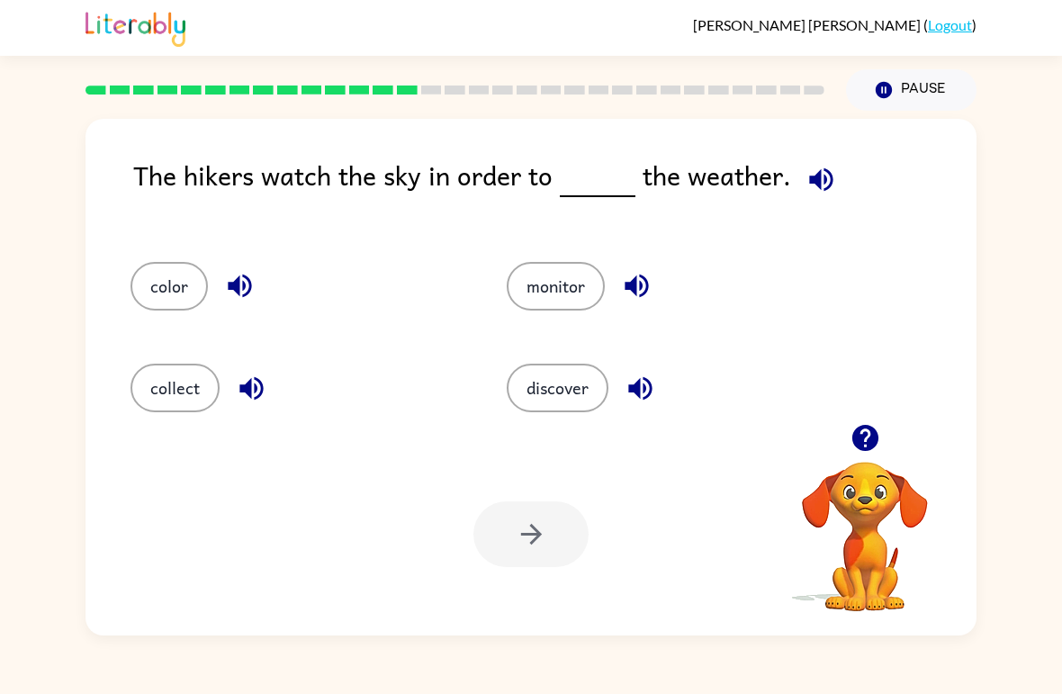
click at [575, 396] on button "discover" at bounding box center [558, 388] width 102 height 49
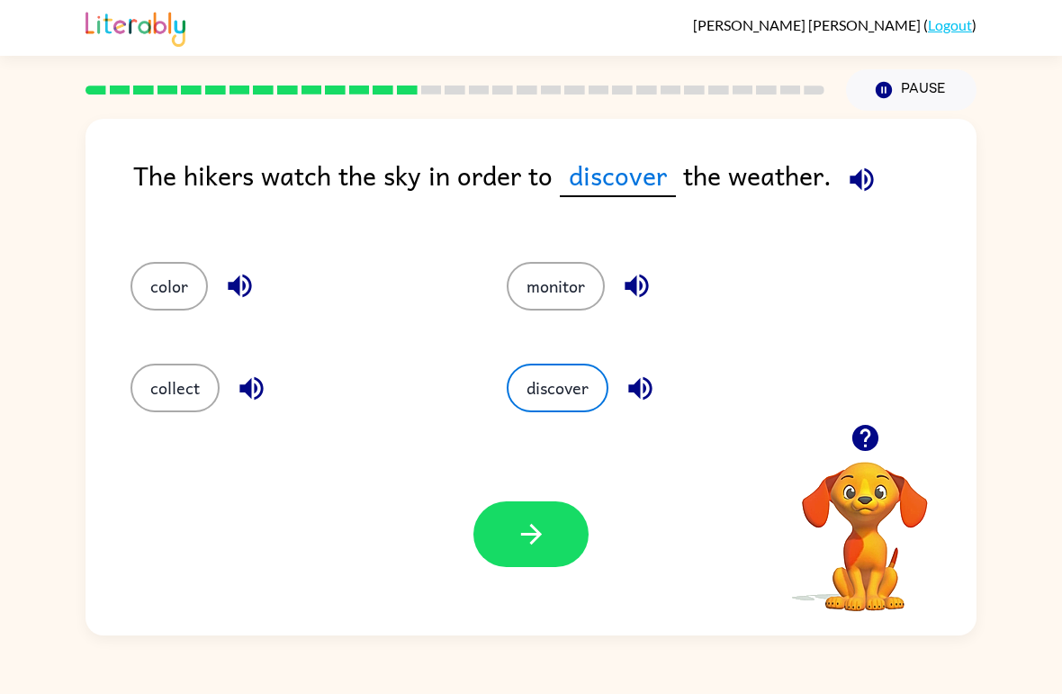
click at [535, 529] on icon "button" at bounding box center [530, 534] width 21 height 21
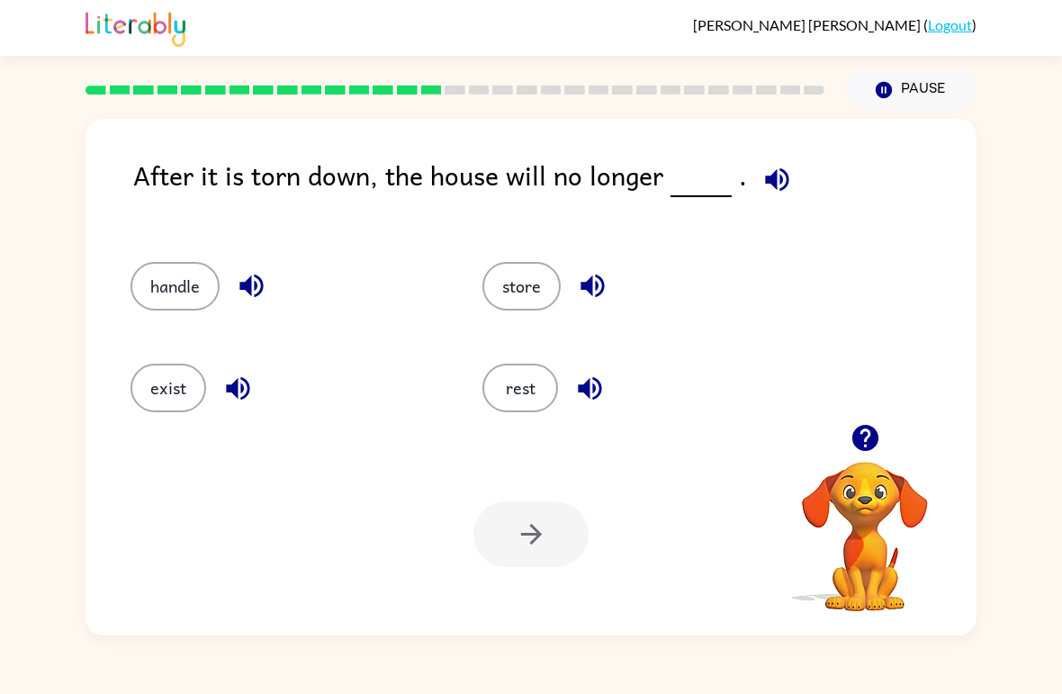
click at [516, 306] on button "store" at bounding box center [521, 286] width 78 height 49
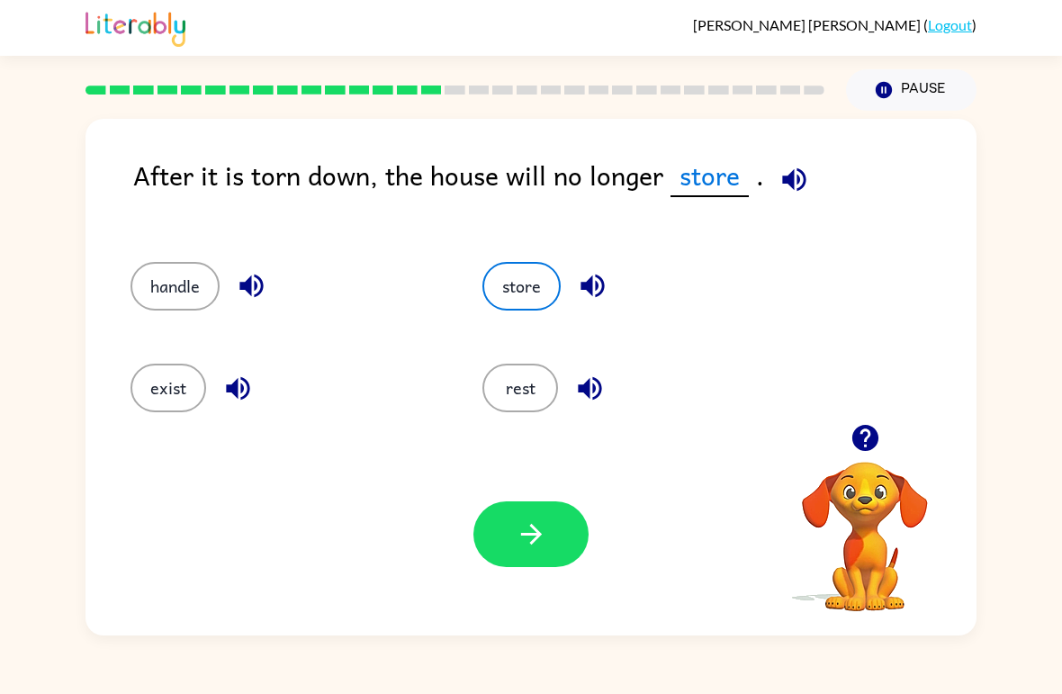
click at [189, 403] on button "exist" at bounding box center [168, 388] width 76 height 49
click at [540, 497] on div "Your browser must support playing .mp4 files to use Literably. Please try using…" at bounding box center [530, 534] width 891 height 202
click at [535, 489] on div "Your browser must support playing .mp4 files to use Literably. Please try using…" at bounding box center [530, 534] width 891 height 202
click at [522, 533] on icon "button" at bounding box center [531, 533] width 31 height 31
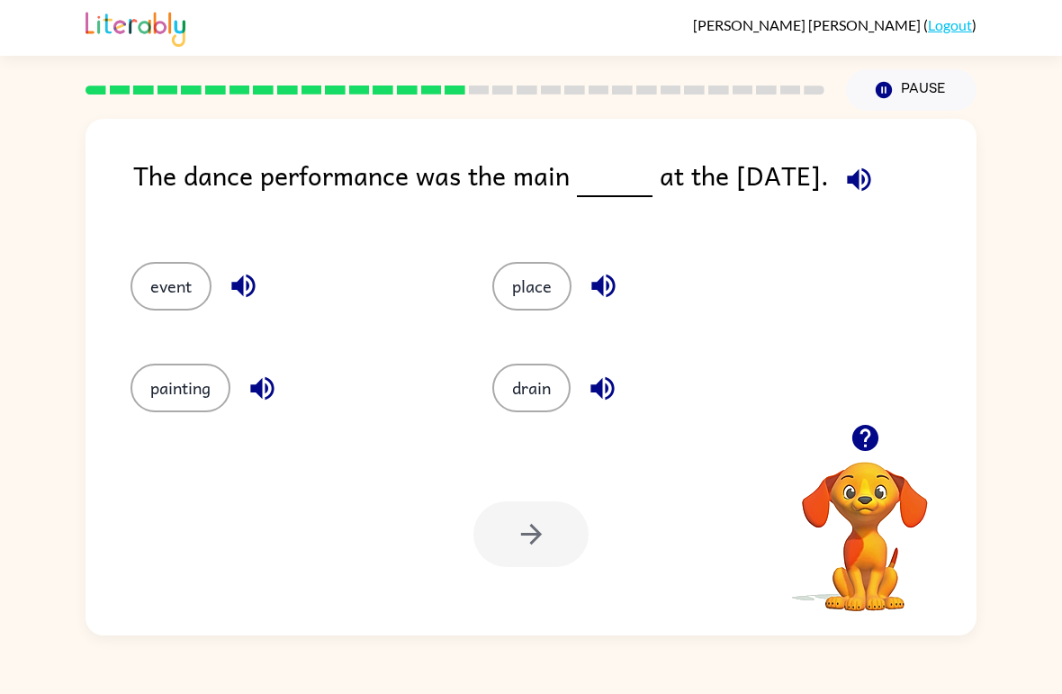
click at [158, 310] on button "event" at bounding box center [170, 286] width 81 height 49
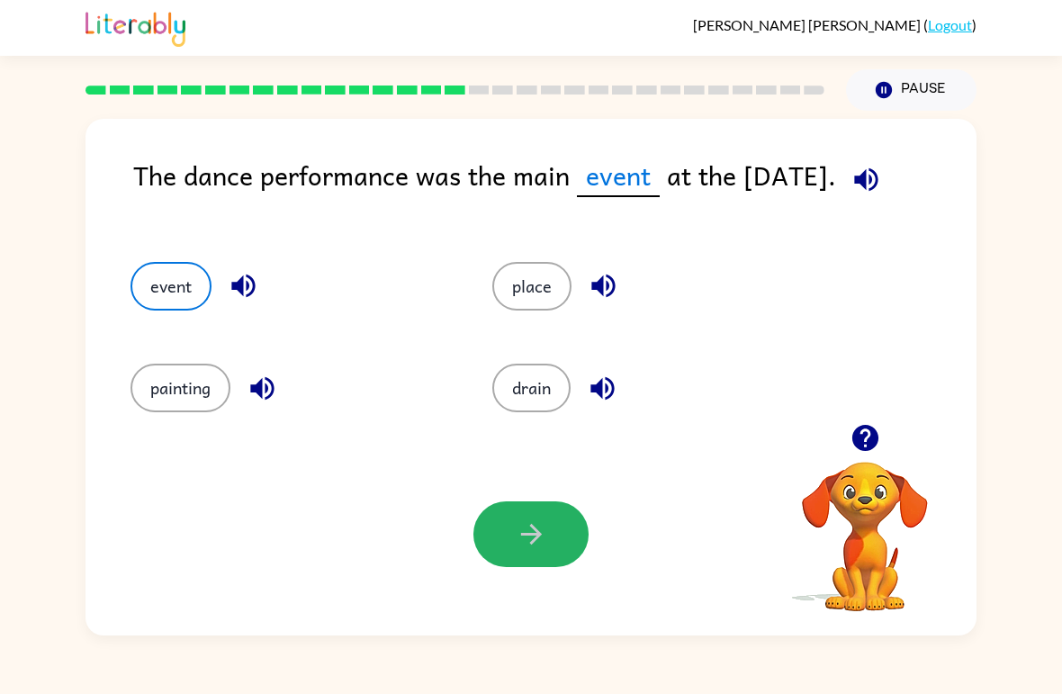
click at [522, 526] on icon "button" at bounding box center [531, 533] width 31 height 31
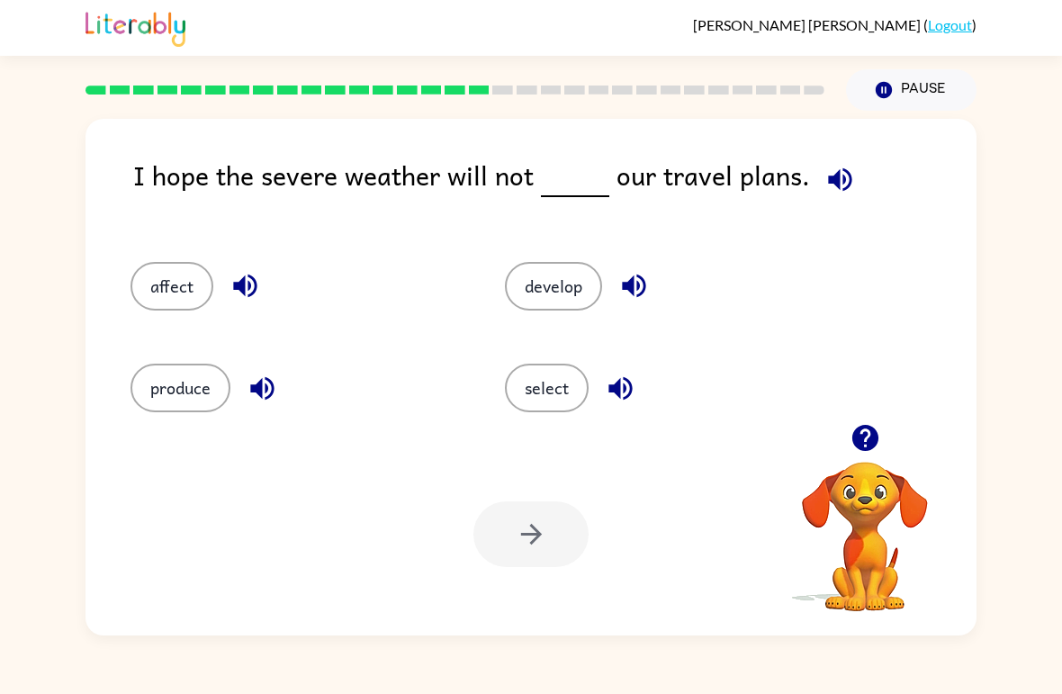
click at [164, 303] on button "affect" at bounding box center [171, 286] width 83 height 49
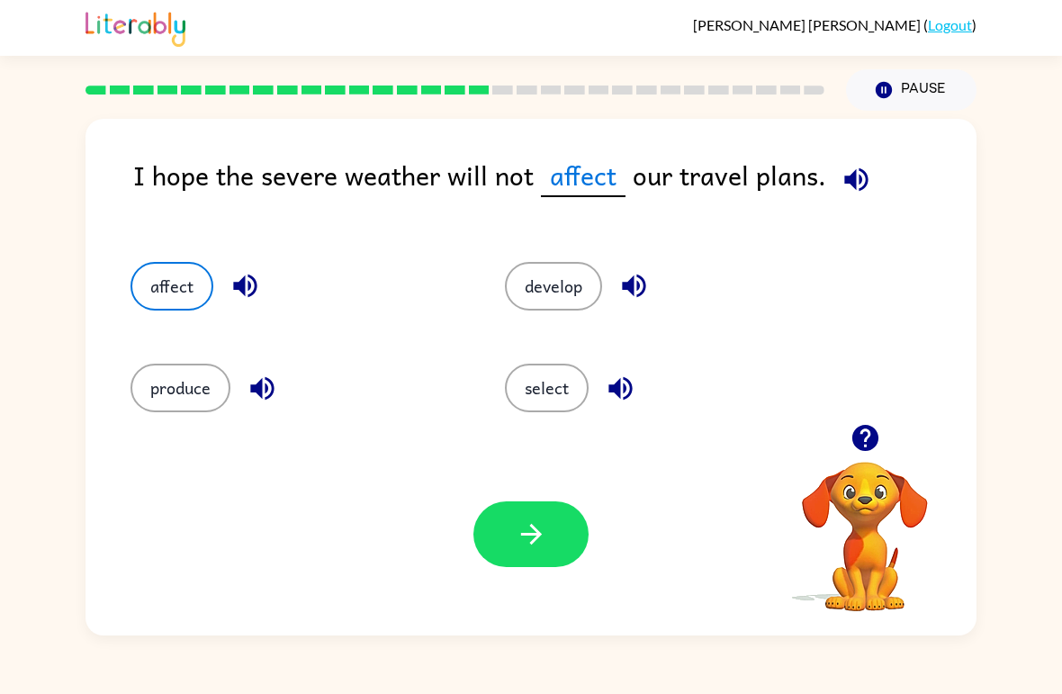
click at [525, 518] on button "button" at bounding box center [530, 534] width 115 height 66
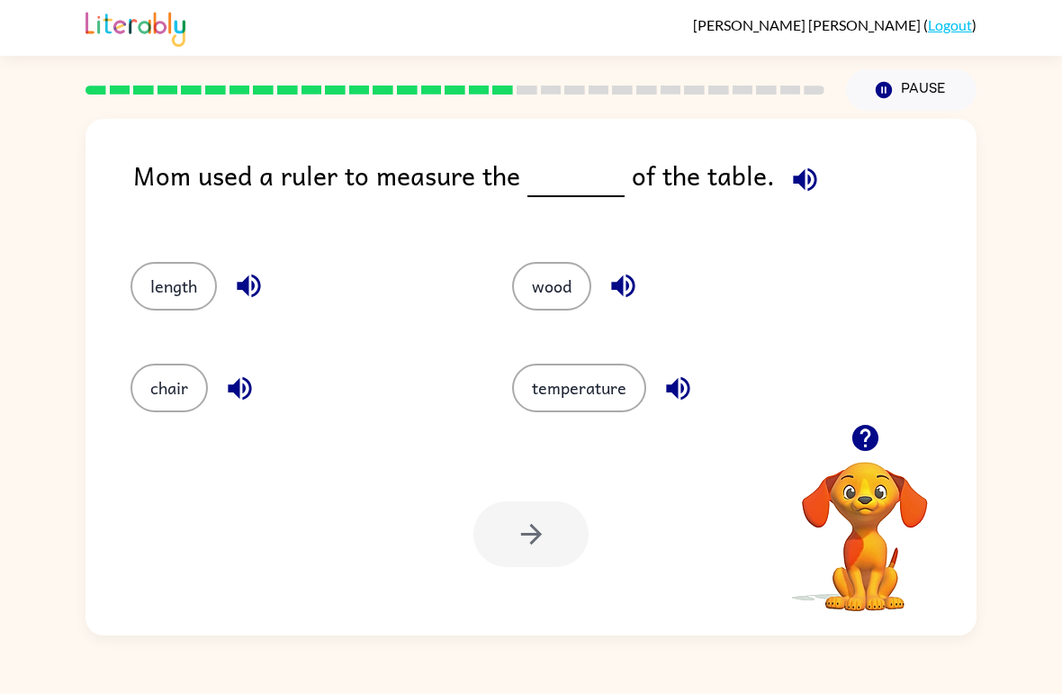
click at [169, 297] on button "length" at bounding box center [173, 286] width 86 height 49
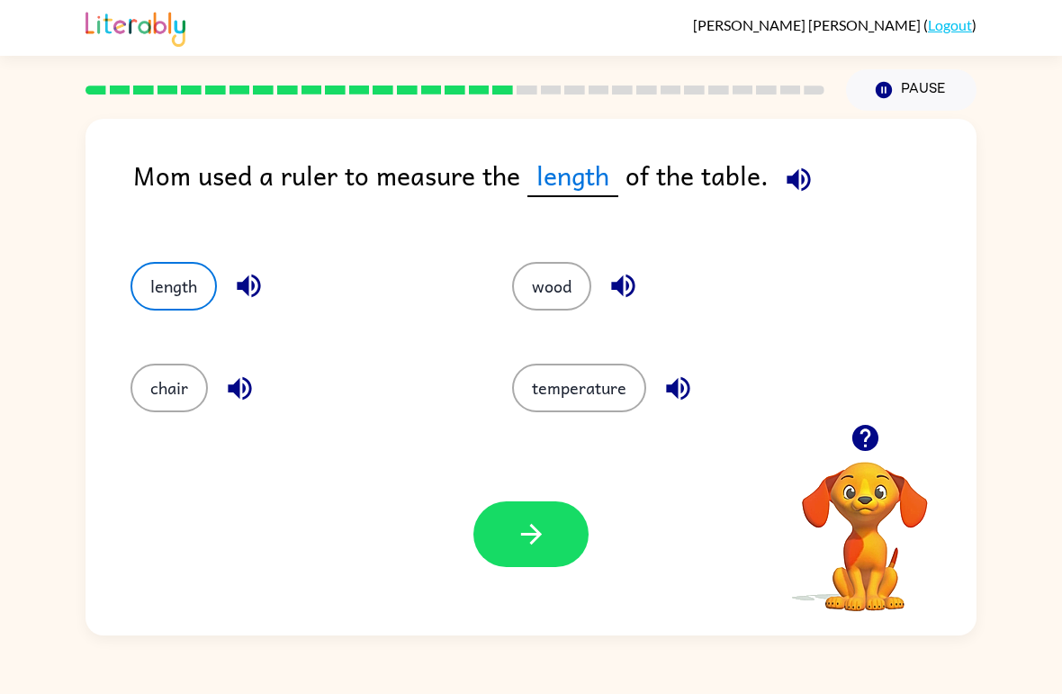
click at [490, 528] on button "button" at bounding box center [530, 534] width 115 height 66
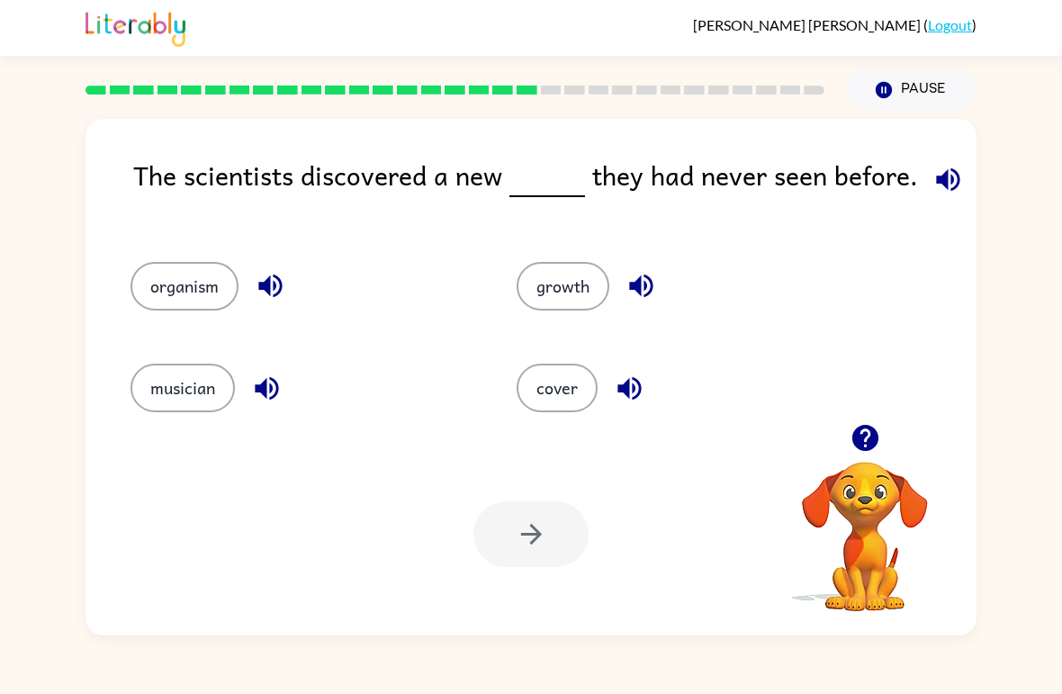
click at [167, 304] on button "organism" at bounding box center [184, 286] width 108 height 49
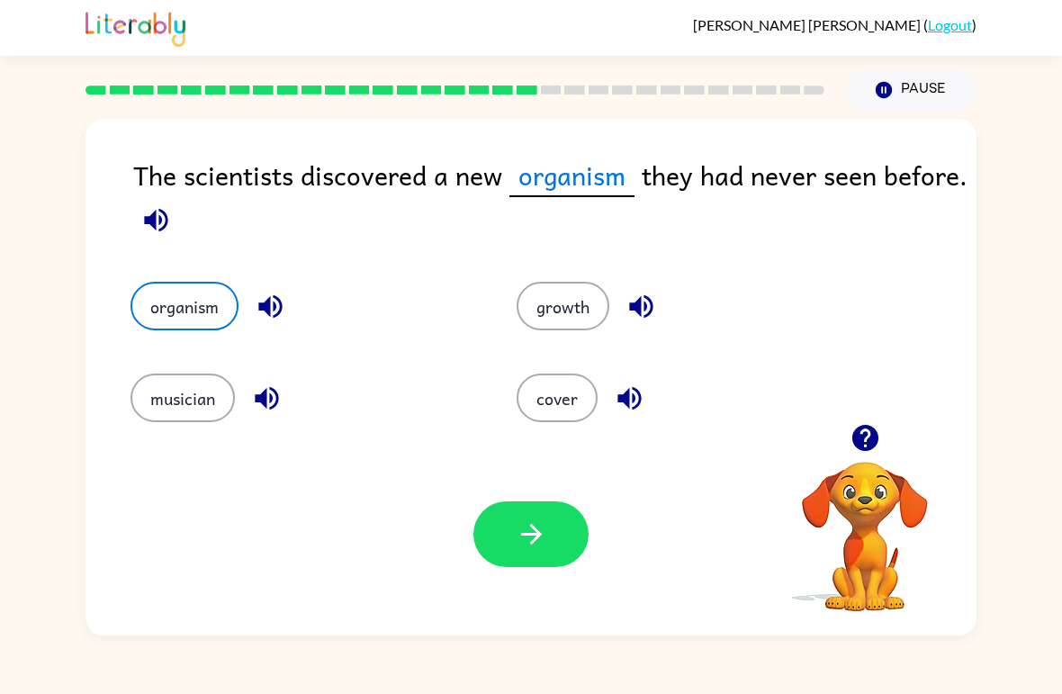
click at [534, 522] on icon "button" at bounding box center [531, 533] width 31 height 31
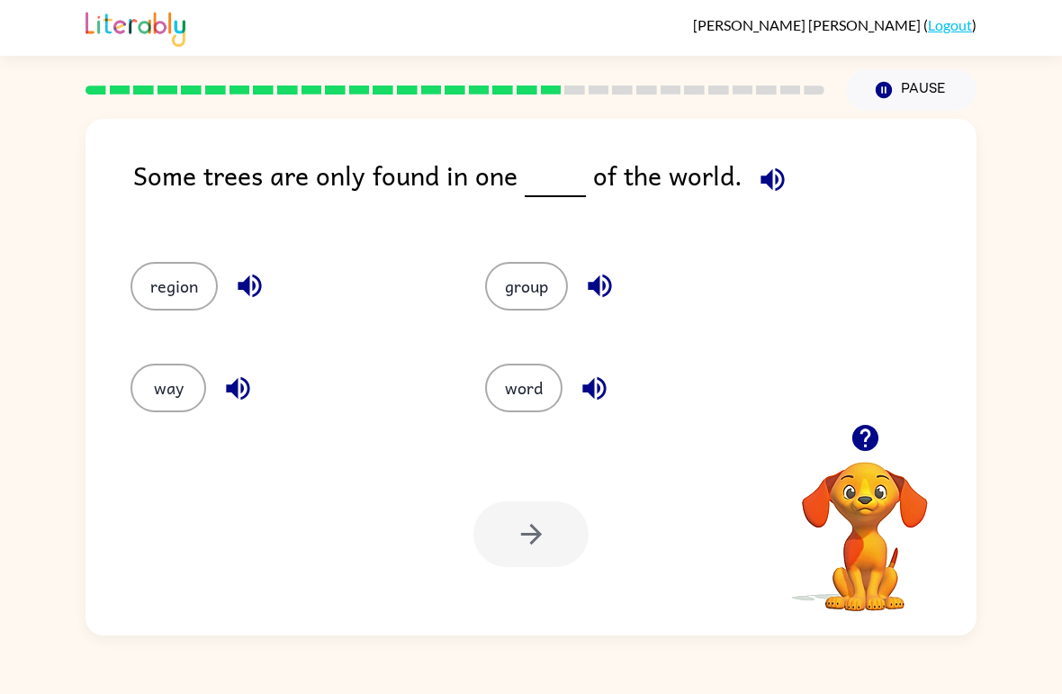
click at [158, 283] on button "region" at bounding box center [173, 286] width 87 height 49
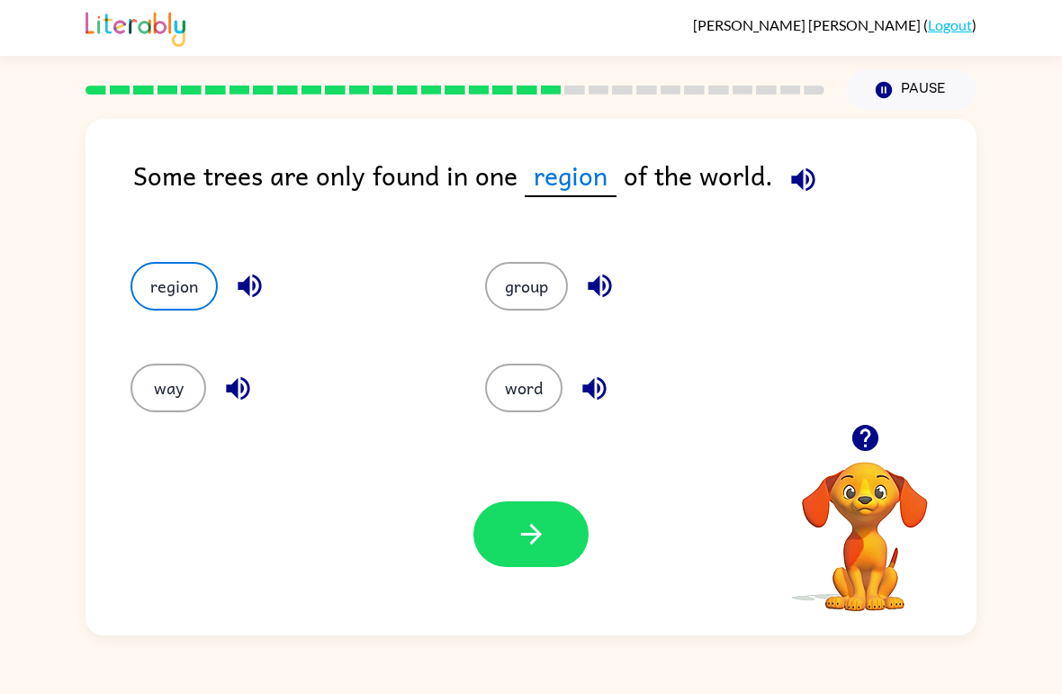
click at [533, 511] on button "button" at bounding box center [530, 534] width 115 height 66
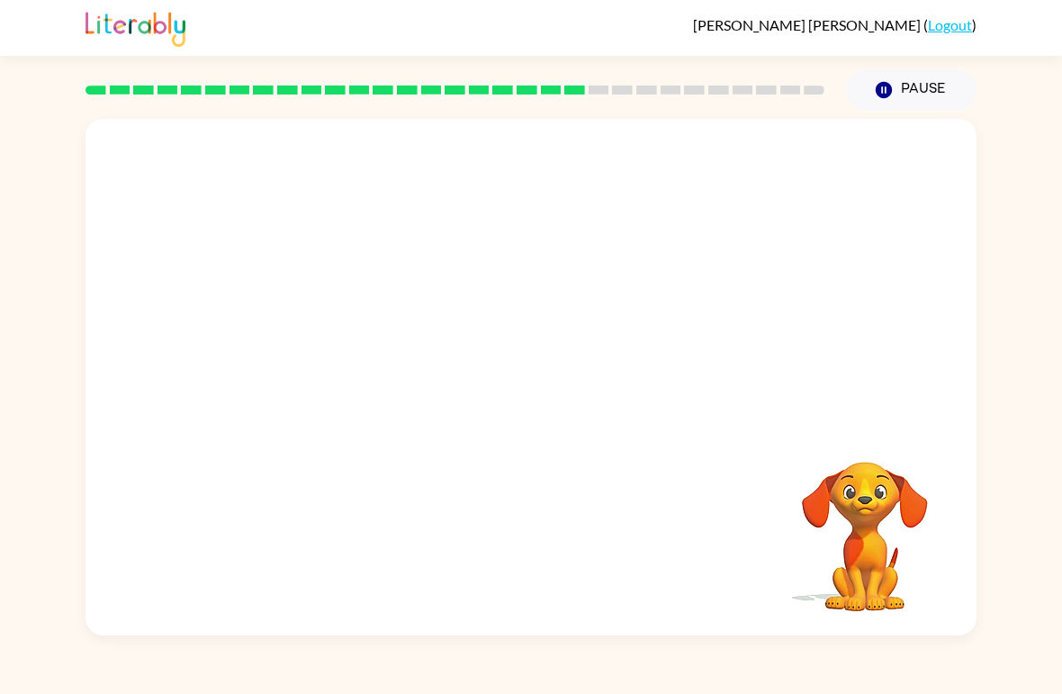
click at [347, 369] on video "Your browser must support playing .mp4 files to use Literably. Please try using…" at bounding box center [530, 271] width 891 height 305
click at [355, 342] on video "Your browser must support playing .mp4 files to use Literably. Please try using…" at bounding box center [530, 271] width 891 height 305
click at [493, 376] on div at bounding box center [530, 387] width 115 height 66
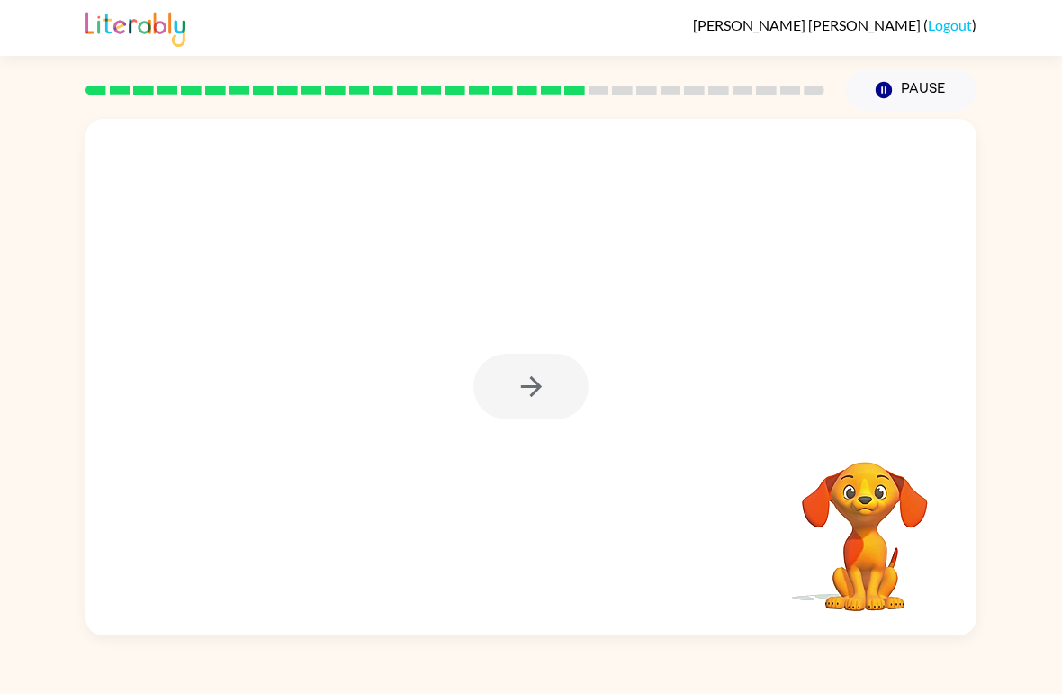
click at [529, 352] on div at bounding box center [530, 377] width 891 height 517
click at [529, 351] on div at bounding box center [530, 377] width 891 height 517
click at [530, 372] on div at bounding box center [530, 387] width 115 height 66
click at [523, 372] on icon "button" at bounding box center [531, 386] width 31 height 31
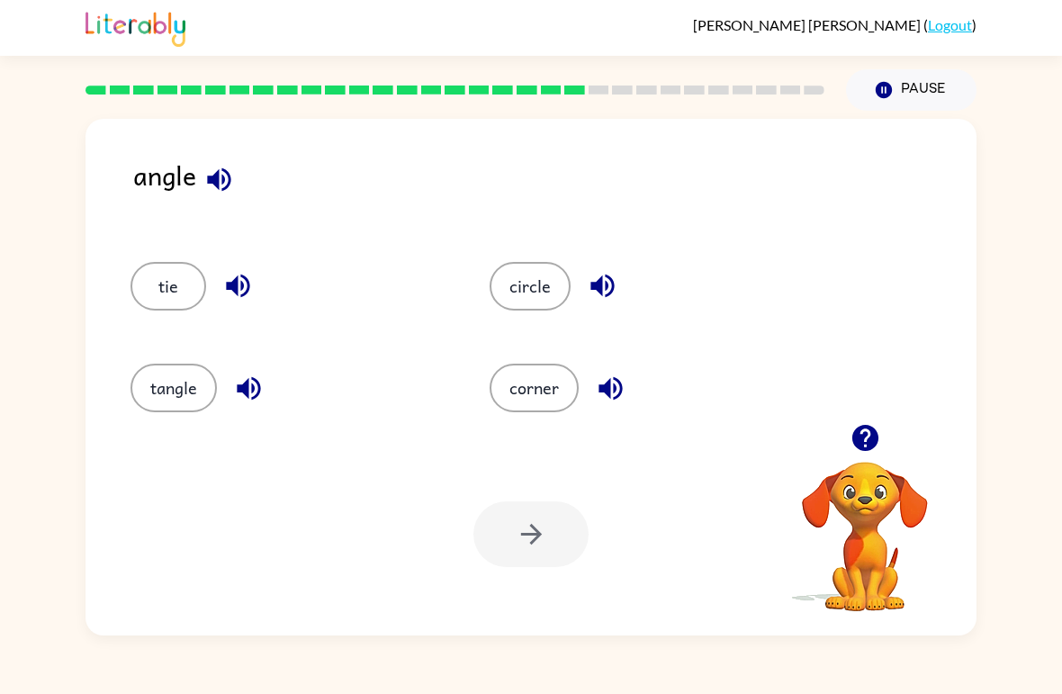
click at [179, 383] on button "tangle" at bounding box center [173, 388] width 86 height 49
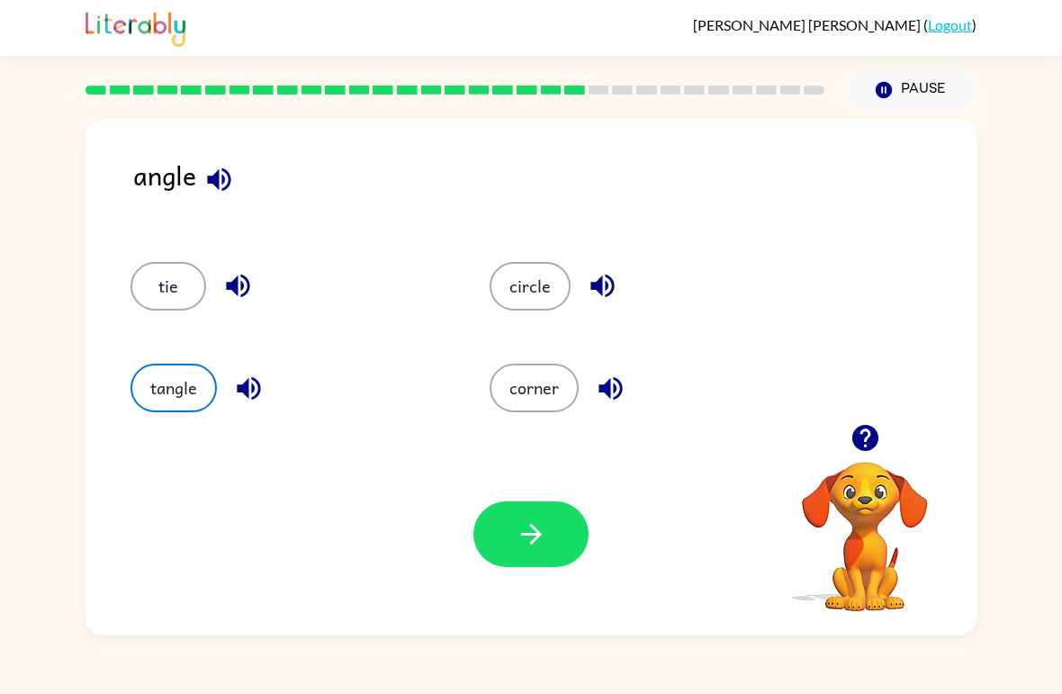
click at [533, 504] on button "button" at bounding box center [530, 534] width 115 height 66
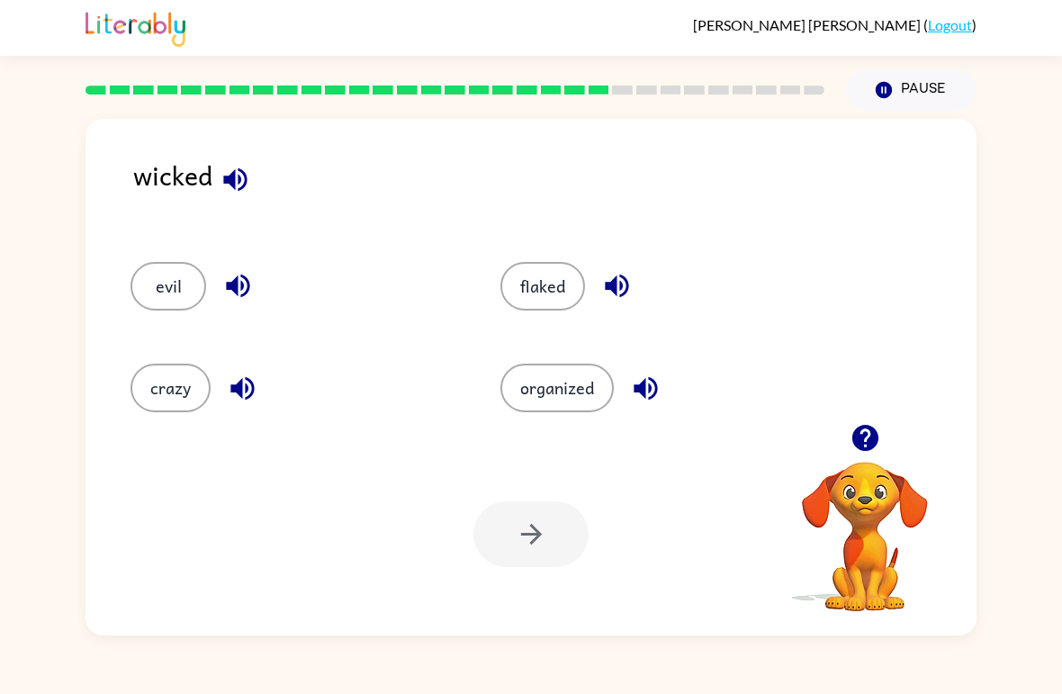
click at [190, 327] on div "evil" at bounding box center [281, 279] width 370 height 102
click at [162, 293] on button "evil" at bounding box center [168, 286] width 76 height 49
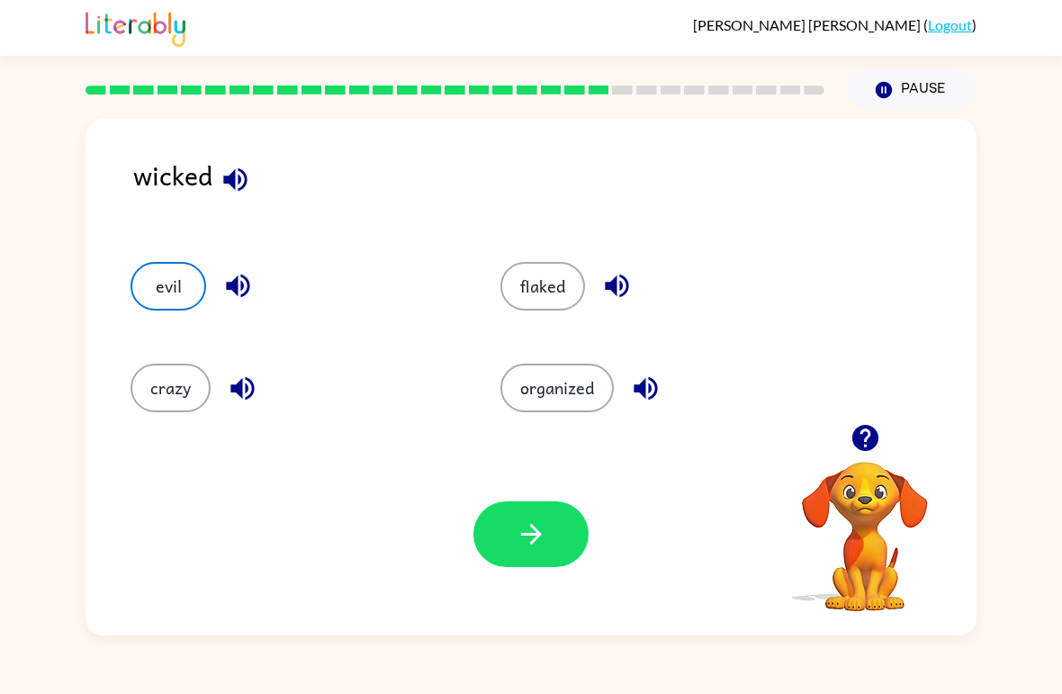
click at [538, 527] on icon "button" at bounding box center [531, 533] width 31 height 31
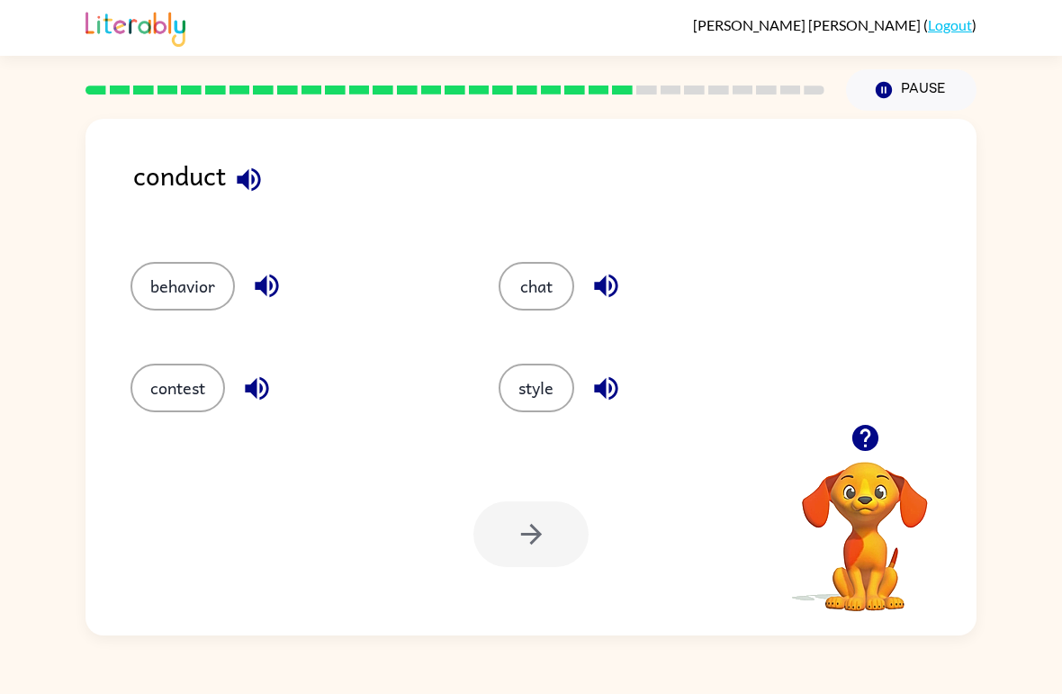
click at [171, 306] on button "behavior" at bounding box center [182, 286] width 104 height 49
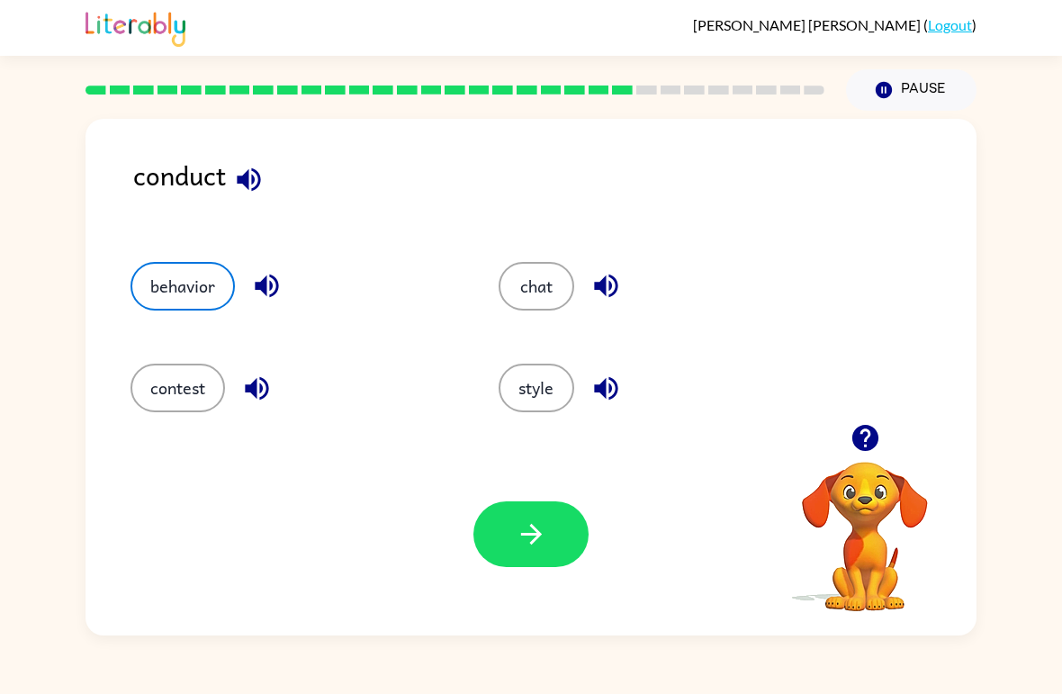
click at [516, 523] on icon "button" at bounding box center [531, 533] width 31 height 31
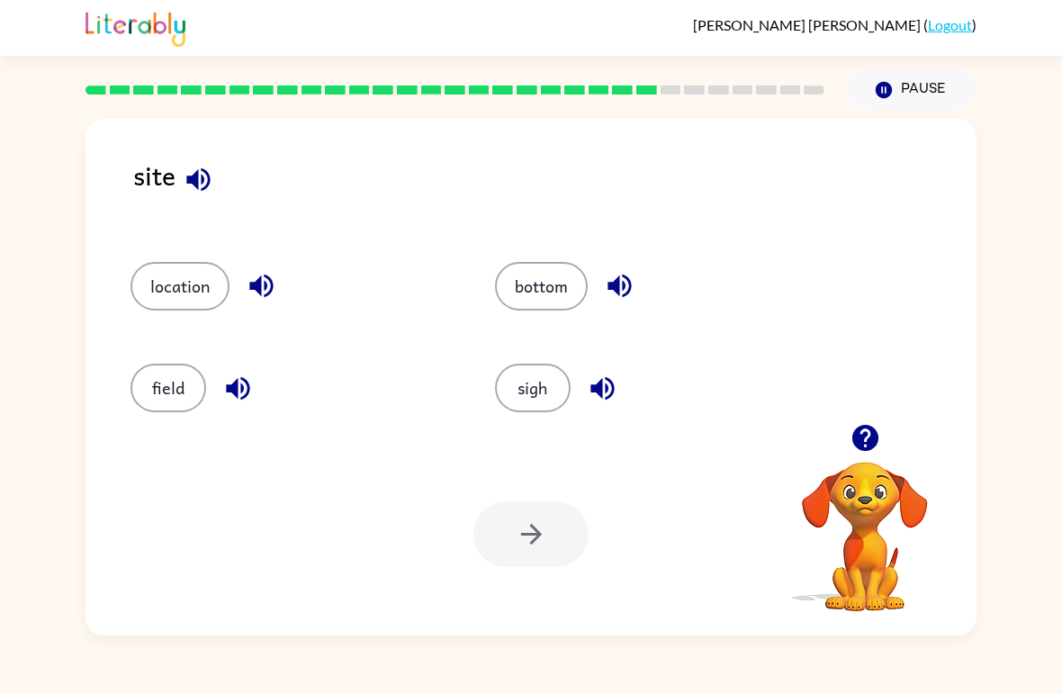
click at [543, 365] on button "sigh" at bounding box center [533, 388] width 76 height 49
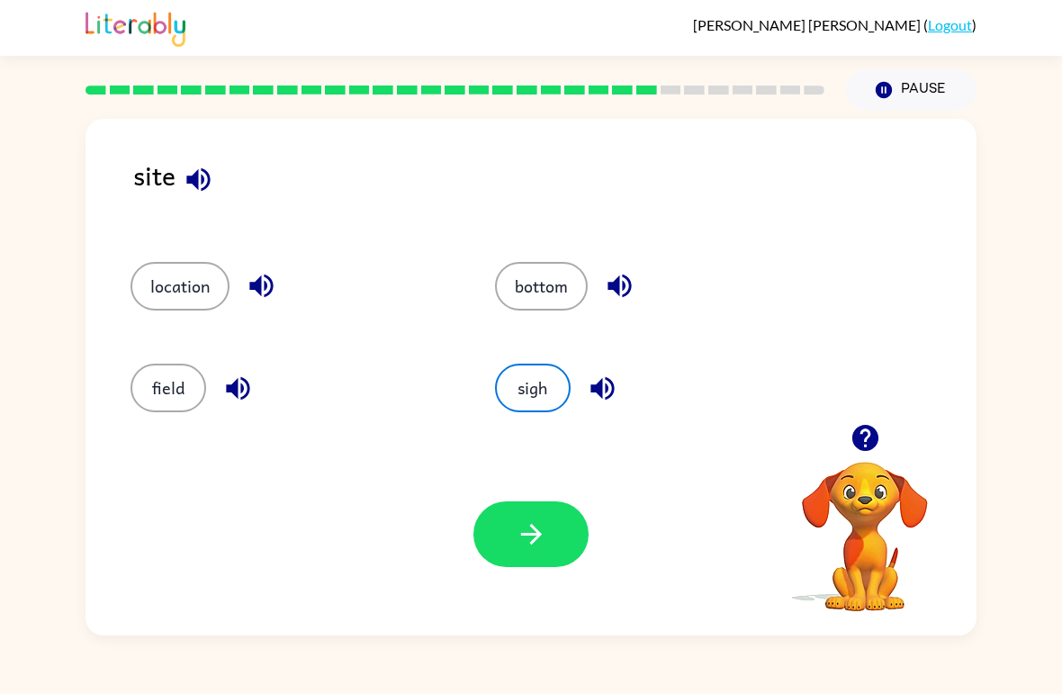
click at [525, 545] on icon "button" at bounding box center [531, 533] width 31 height 31
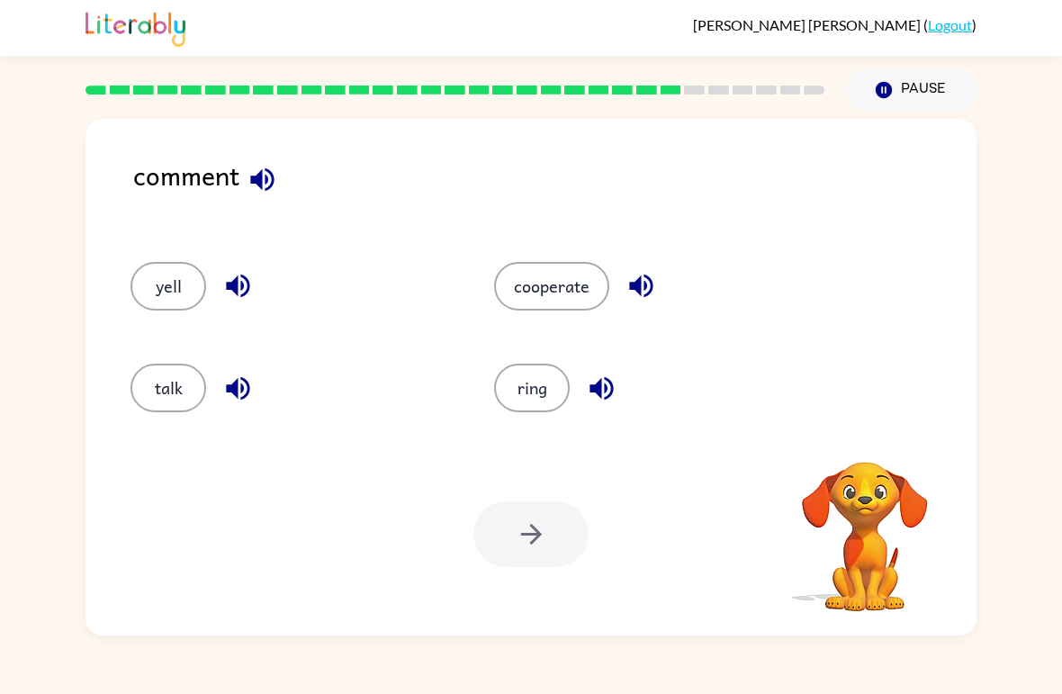
click at [175, 398] on button "talk" at bounding box center [168, 388] width 76 height 49
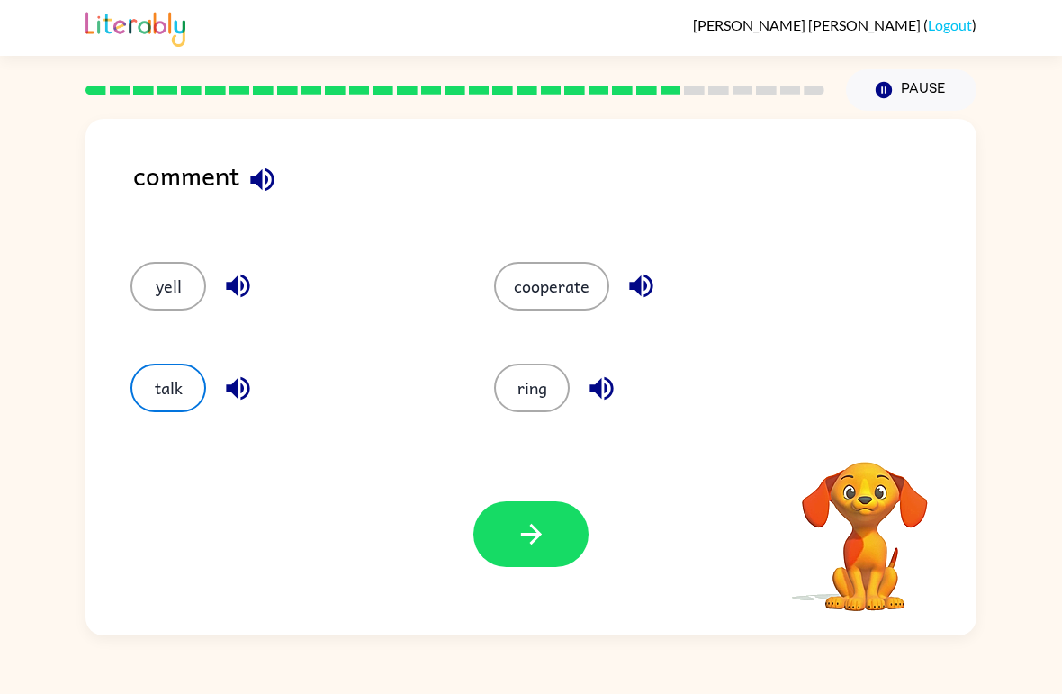
click at [550, 534] on button "button" at bounding box center [530, 534] width 115 height 66
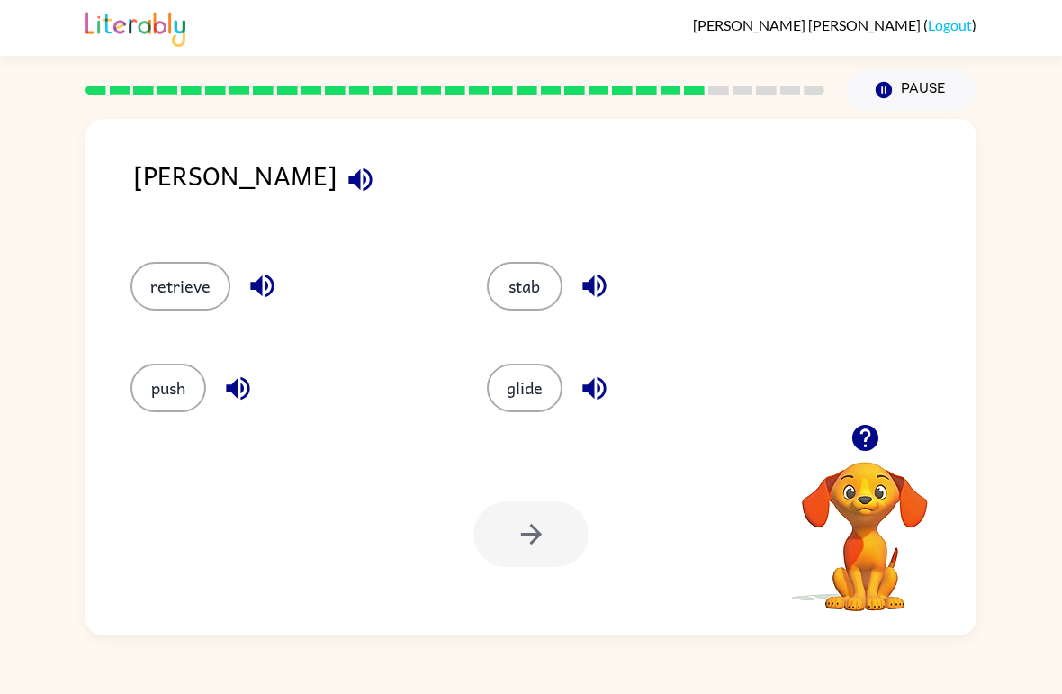
click at [175, 278] on button "retrieve" at bounding box center [180, 286] width 100 height 49
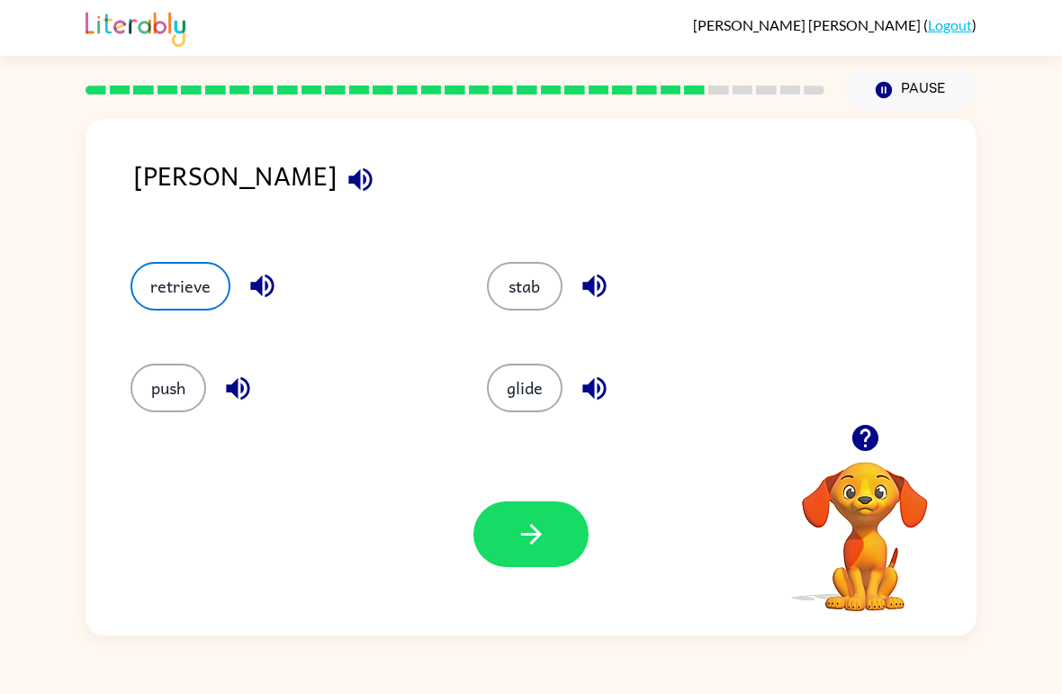
click at [547, 514] on button "button" at bounding box center [530, 534] width 115 height 66
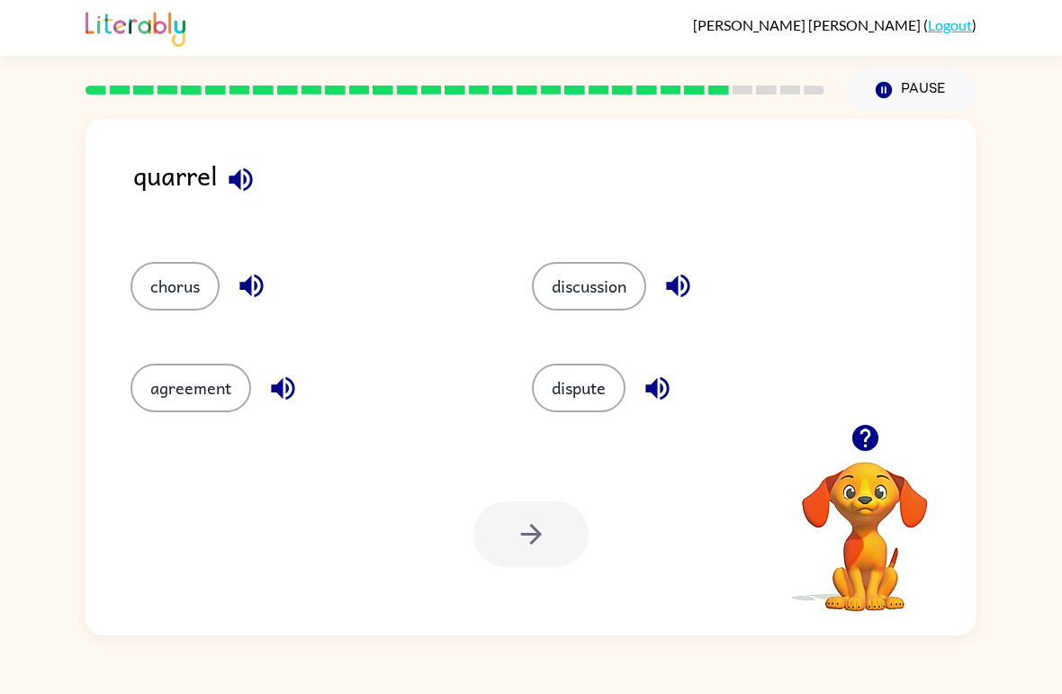
click at [191, 397] on button "agreement" at bounding box center [190, 388] width 121 height 49
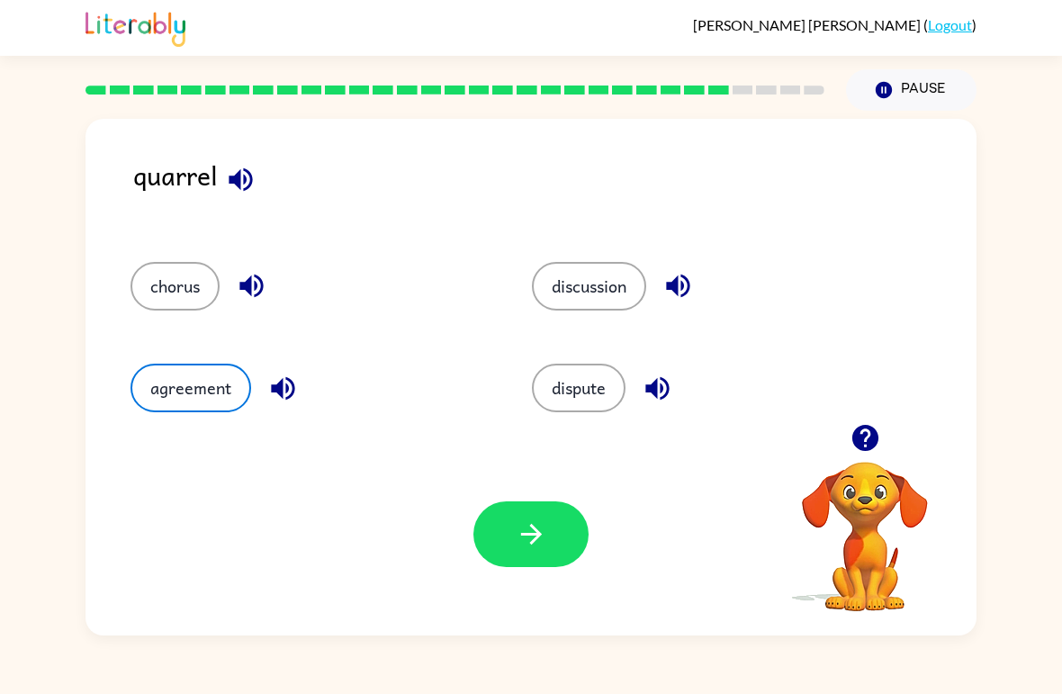
click at [512, 506] on button "button" at bounding box center [530, 534] width 115 height 66
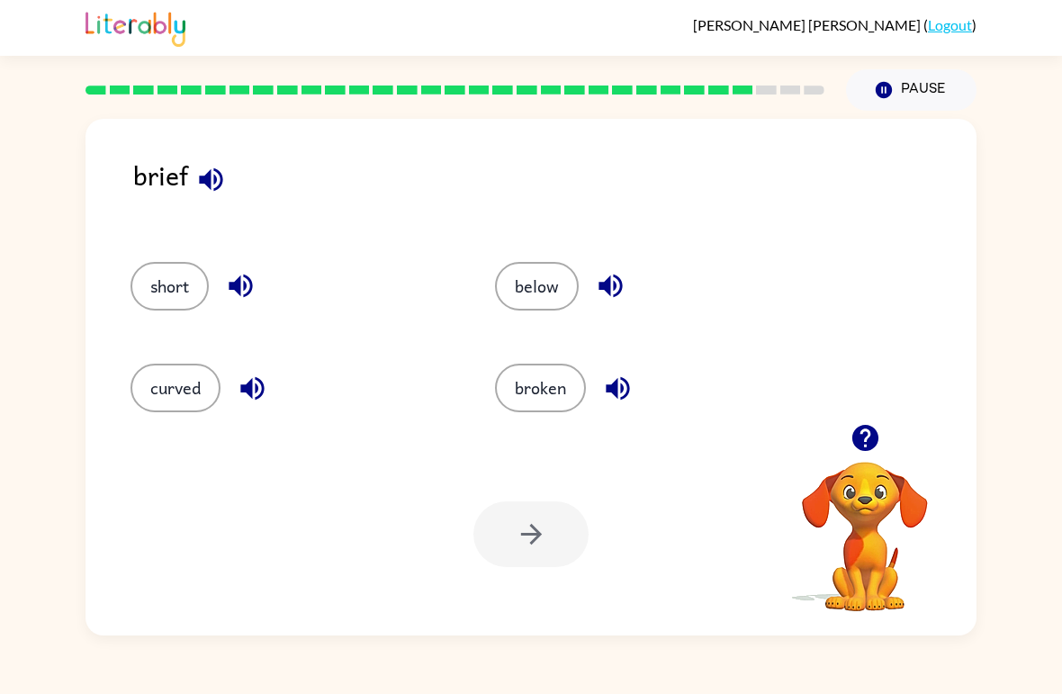
click at [554, 279] on button "below" at bounding box center [537, 286] width 84 height 49
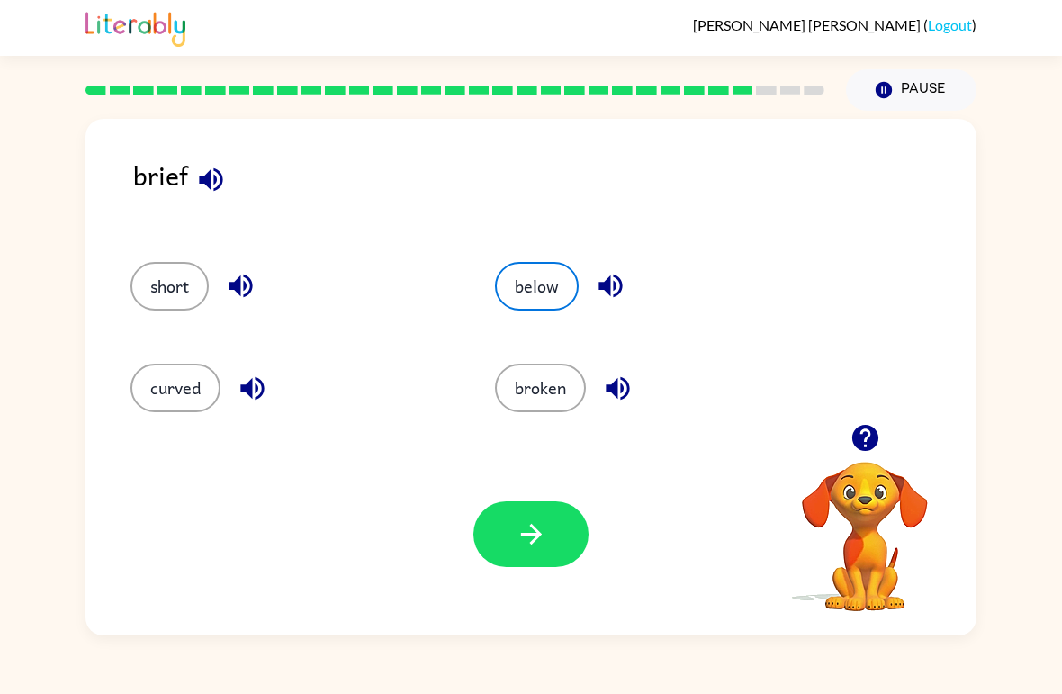
click at [526, 532] on icon "button" at bounding box center [531, 533] width 31 height 31
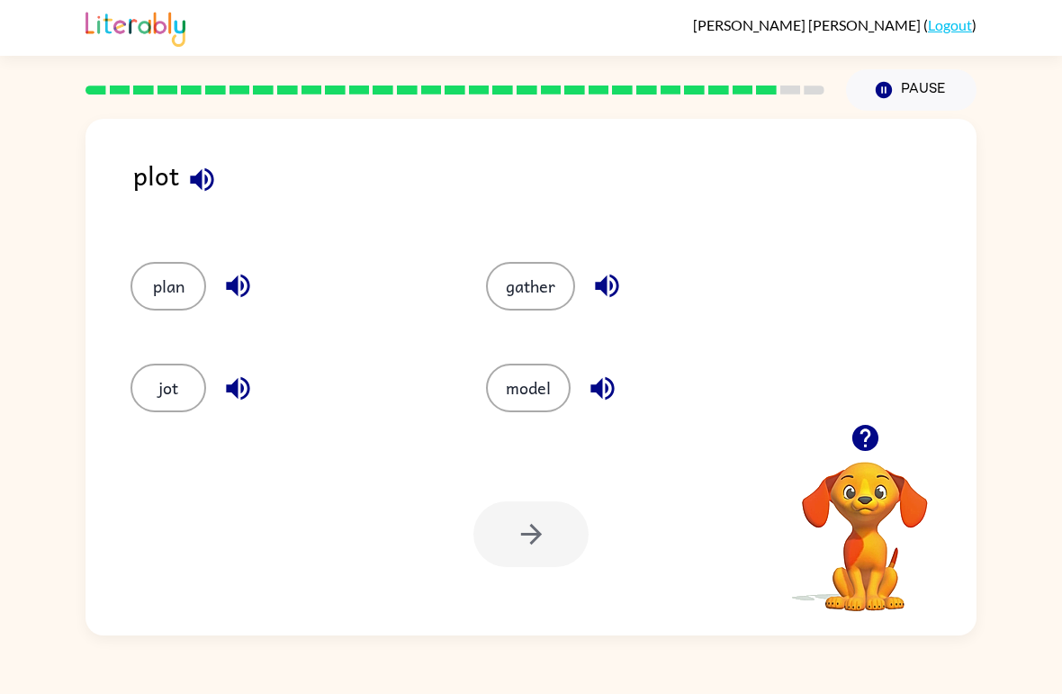
click at [175, 397] on button "jot" at bounding box center [168, 388] width 76 height 49
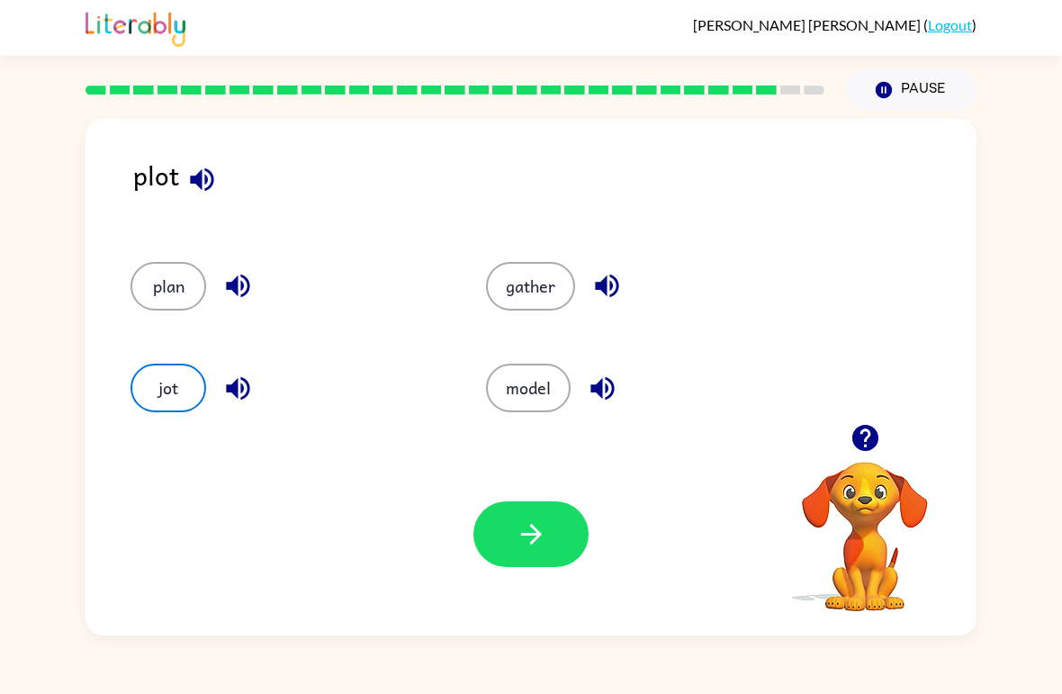
click at [547, 567] on button "button" at bounding box center [530, 534] width 115 height 66
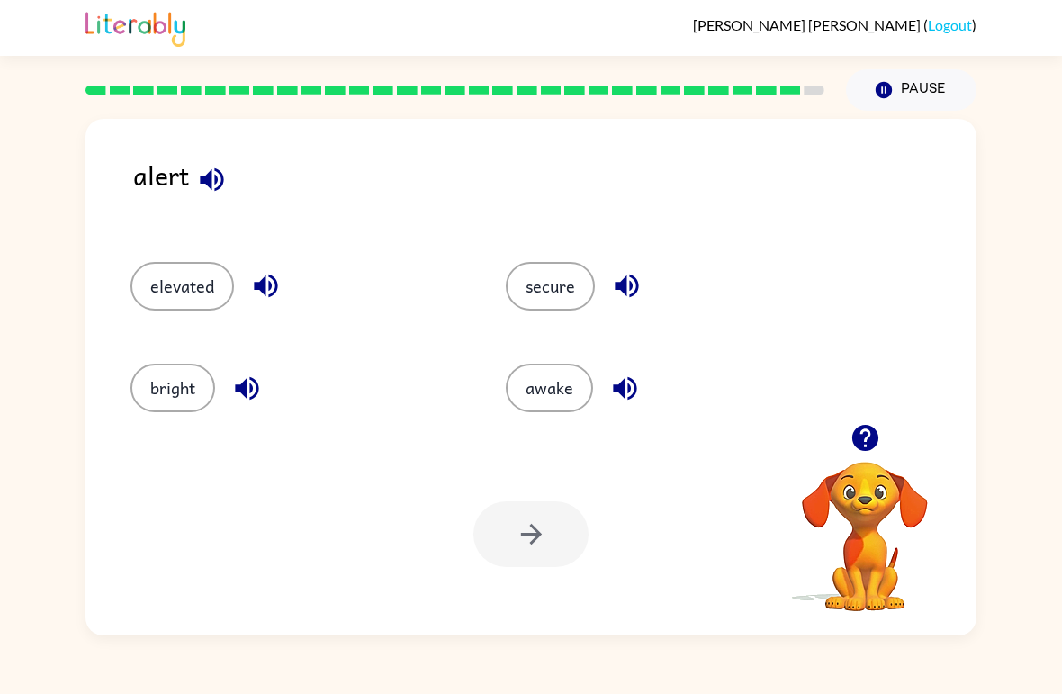
click at [497, 531] on div at bounding box center [530, 534] width 115 height 66
click at [538, 290] on button "secure" at bounding box center [550, 286] width 89 height 49
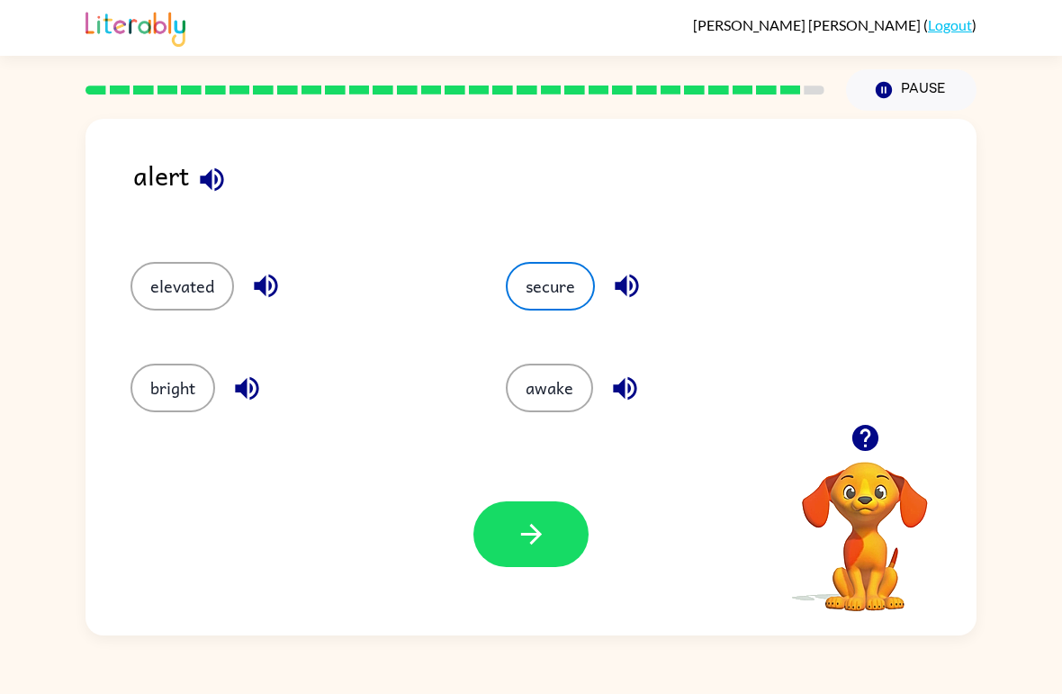
click at [514, 545] on button "button" at bounding box center [530, 534] width 115 height 66
